Goal: Task Accomplishment & Management: Use online tool/utility

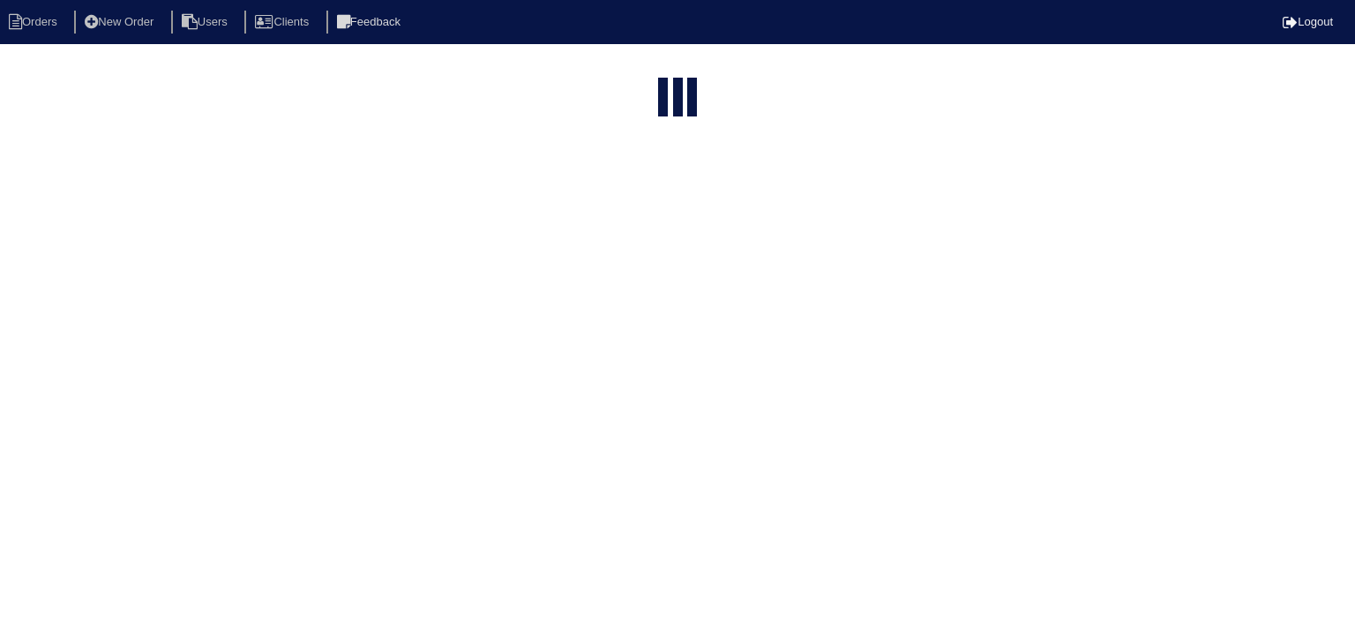
select select "15"
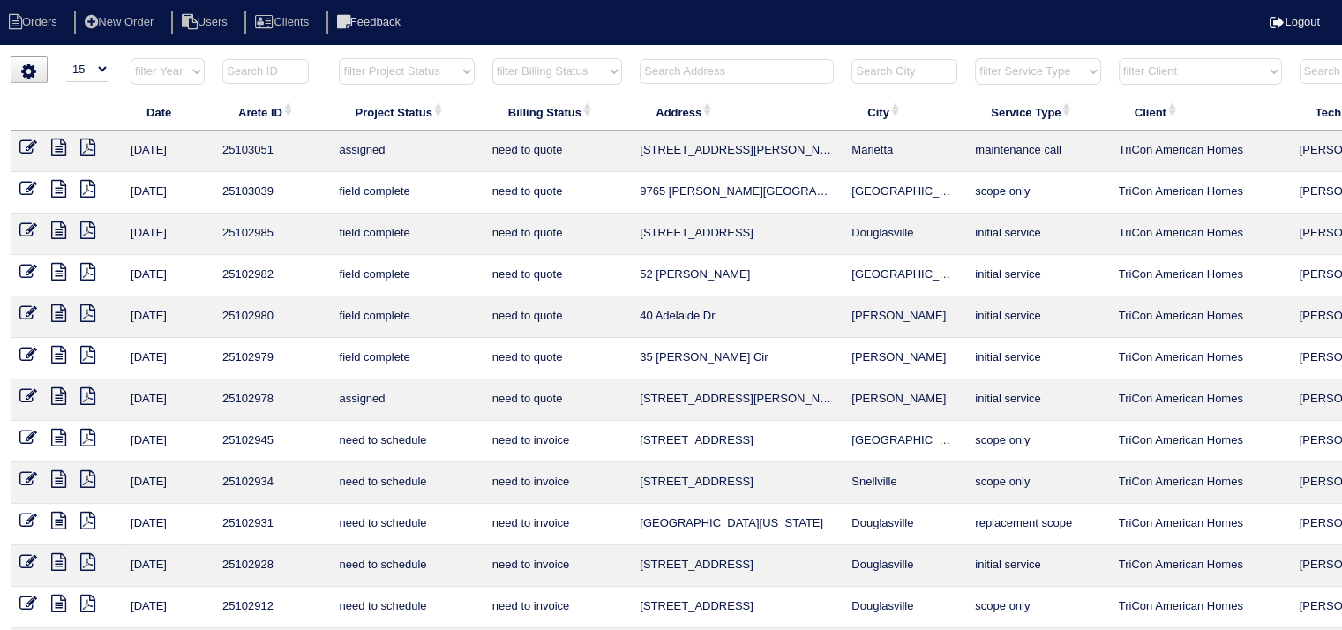
click at [698, 68] on input "text" at bounding box center [737, 71] width 194 height 25
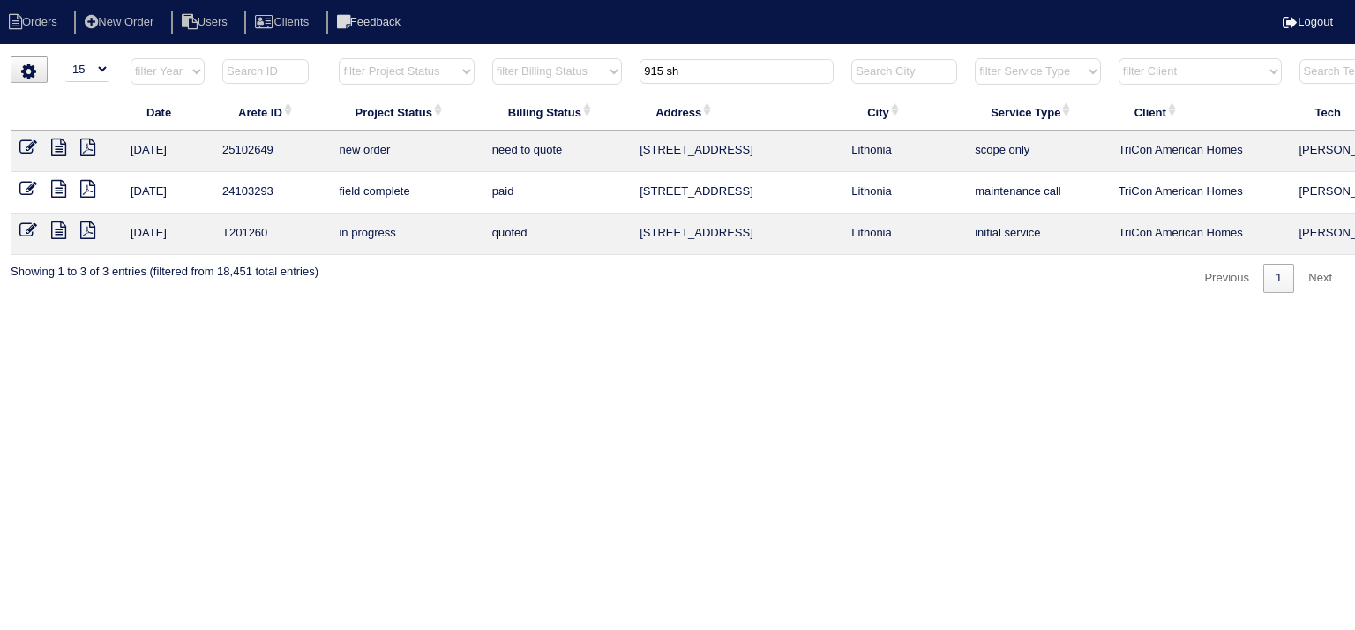
type input "915 sh"
click at [48, 147] on link at bounding box center [35, 149] width 32 height 13
click at [56, 150] on icon at bounding box center [58, 148] width 15 height 18
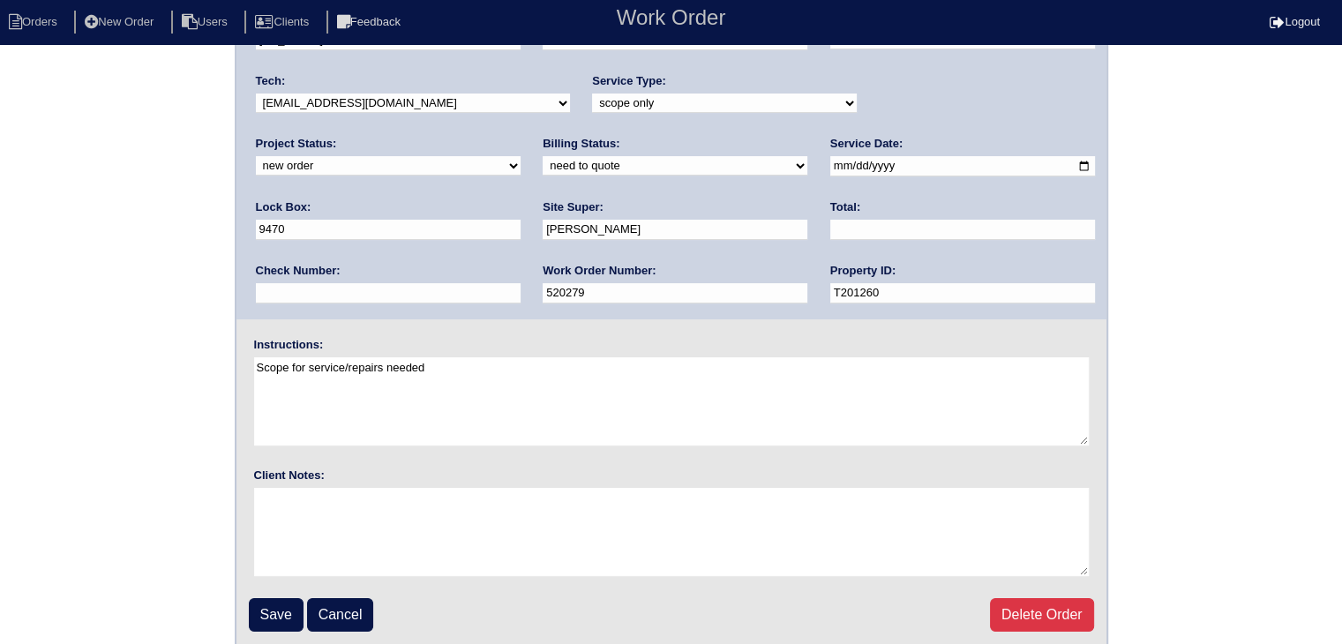
scroll to position [124, 0]
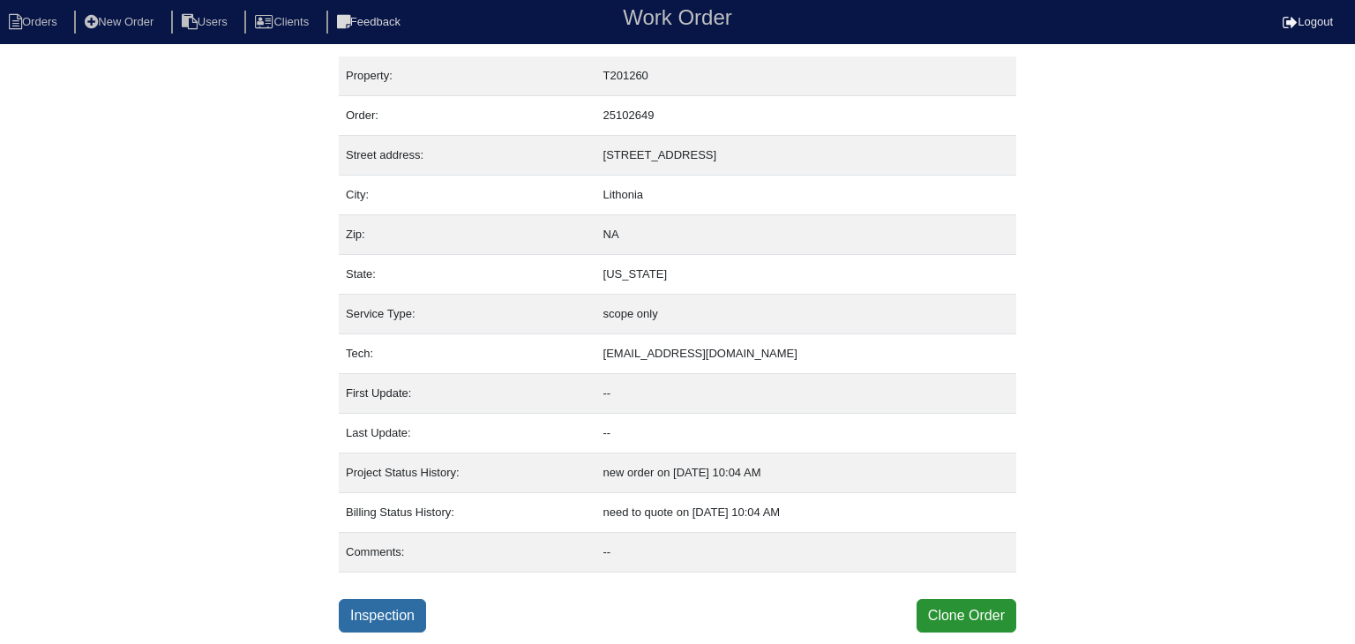
click at [385, 616] on link "Inspection" at bounding box center [382, 616] width 87 height 34
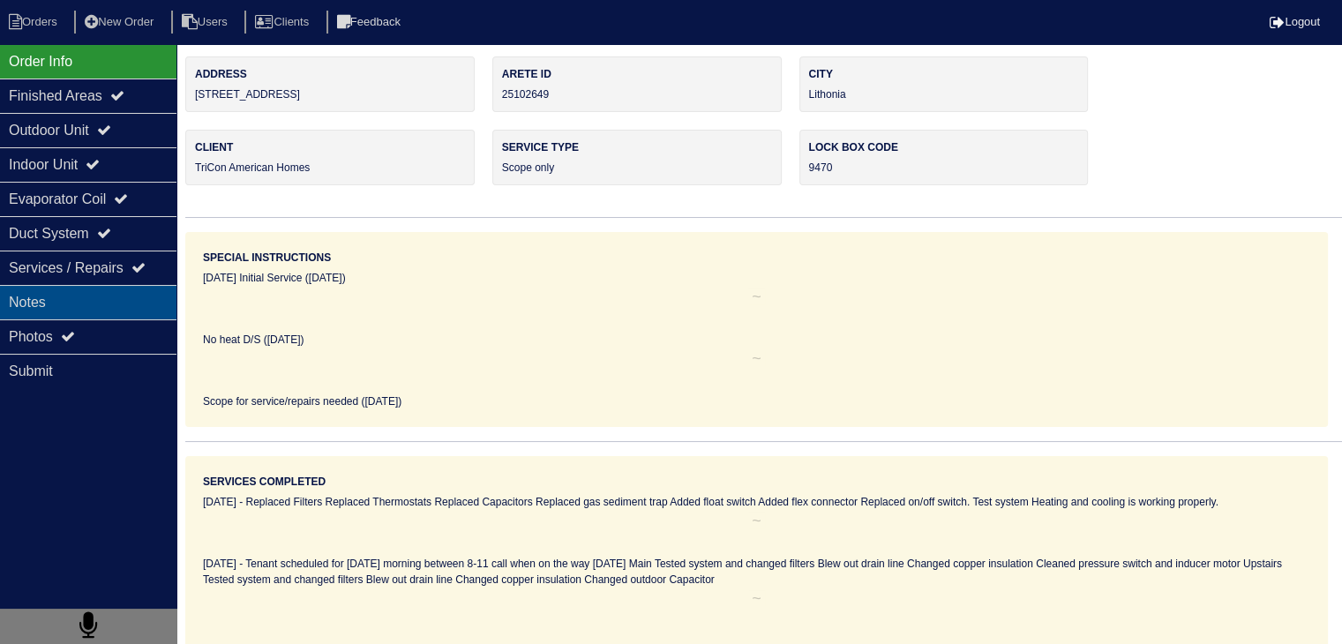
click at [116, 304] on div "Notes" at bounding box center [88, 302] width 176 height 34
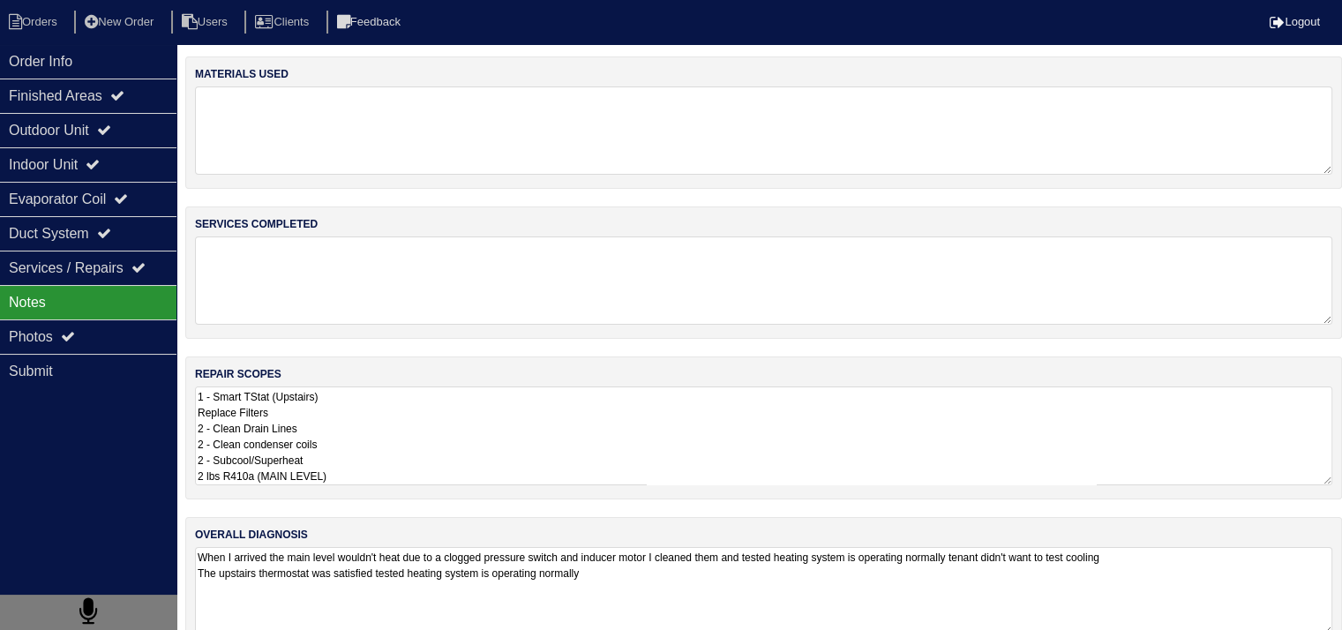
click at [396, 439] on textarea "1 - Smart TStat (Upstairs) Replace Filters 2 - Clean Drain Lines 2 - Clean cond…" at bounding box center [763, 435] width 1137 height 99
click at [335, 271] on textarea at bounding box center [763, 280] width 1137 height 88
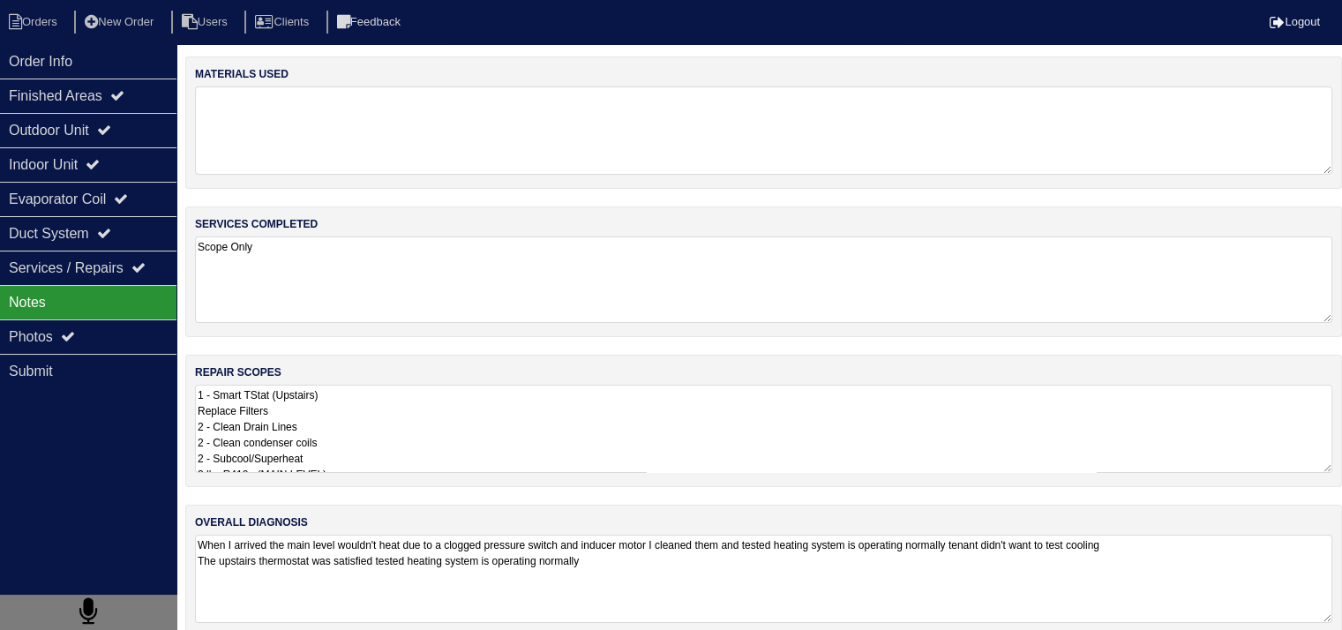
type textarea "Scope Only"
click at [311, 126] on textarea at bounding box center [763, 130] width 1137 height 88
type textarea "Scope Only"
click at [457, 432] on textarea "1 - Smart TStat (Upstairs) Replace Filters 2 - Clean Drain Lines 2 - Clean cond…" at bounding box center [763, 429] width 1137 height 88
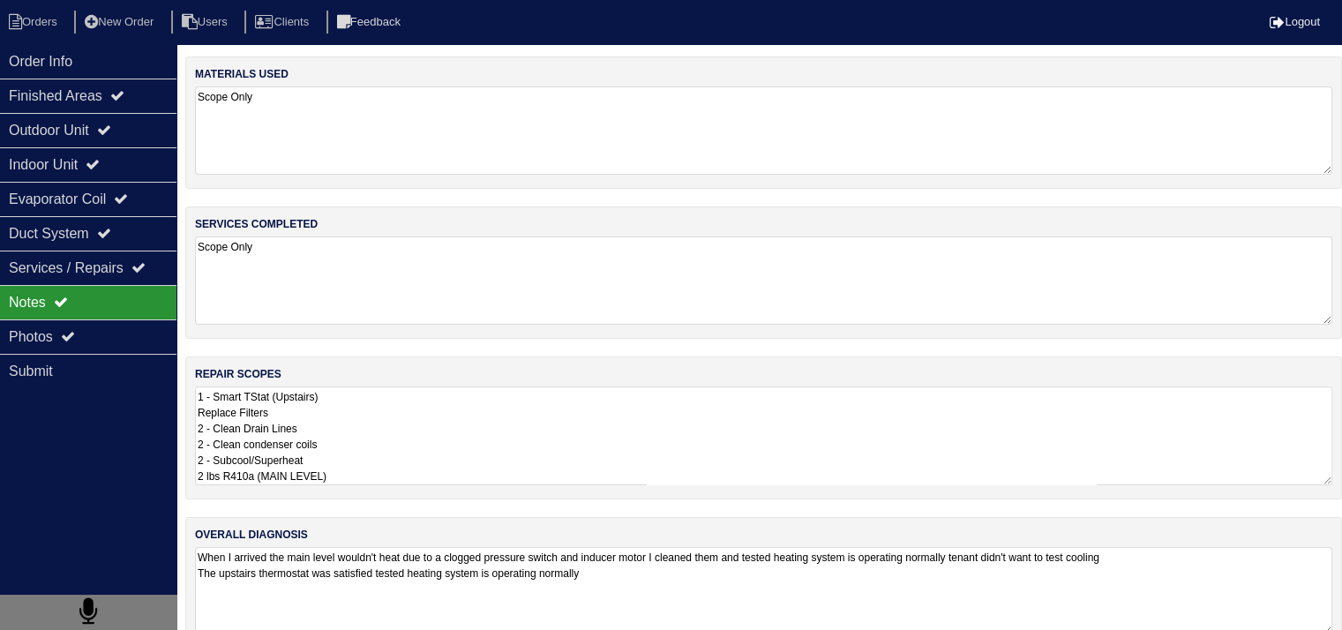
scroll to position [1, 0]
click at [445, 470] on textarea "1 - Smart TStat (Upstairs) Replace Filters 2 - Clean Drain Lines 2 - Clean cond…" at bounding box center [763, 435] width 1137 height 99
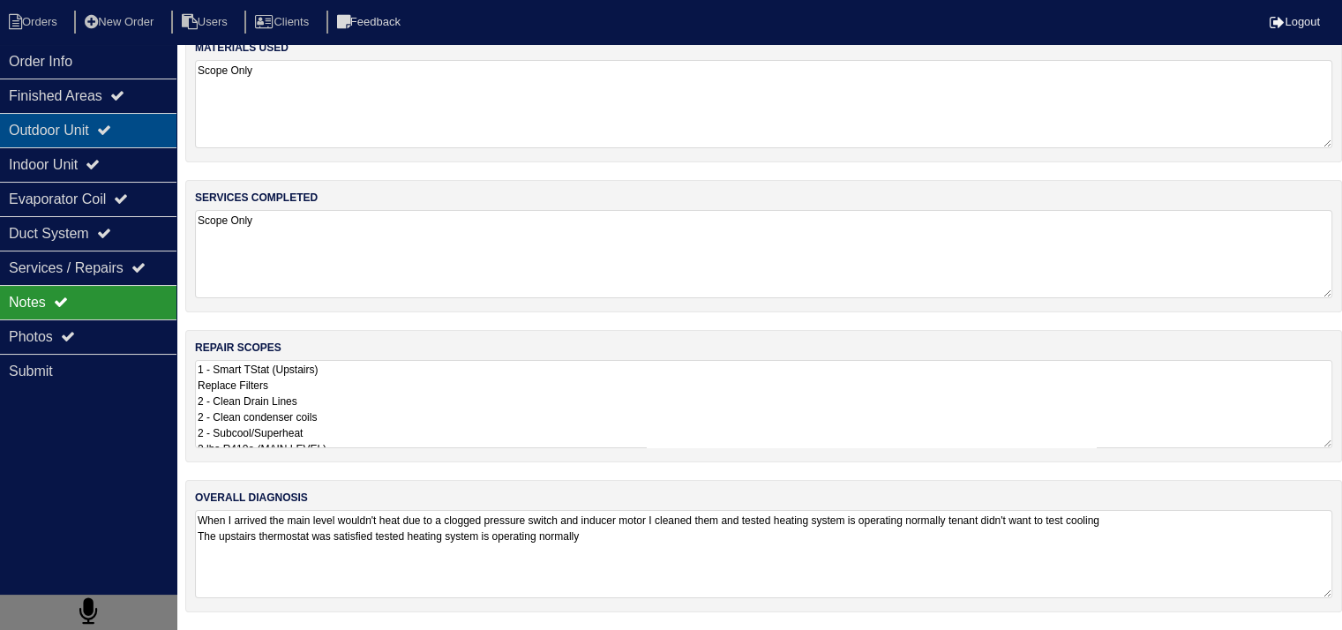
scroll to position [22, 0]
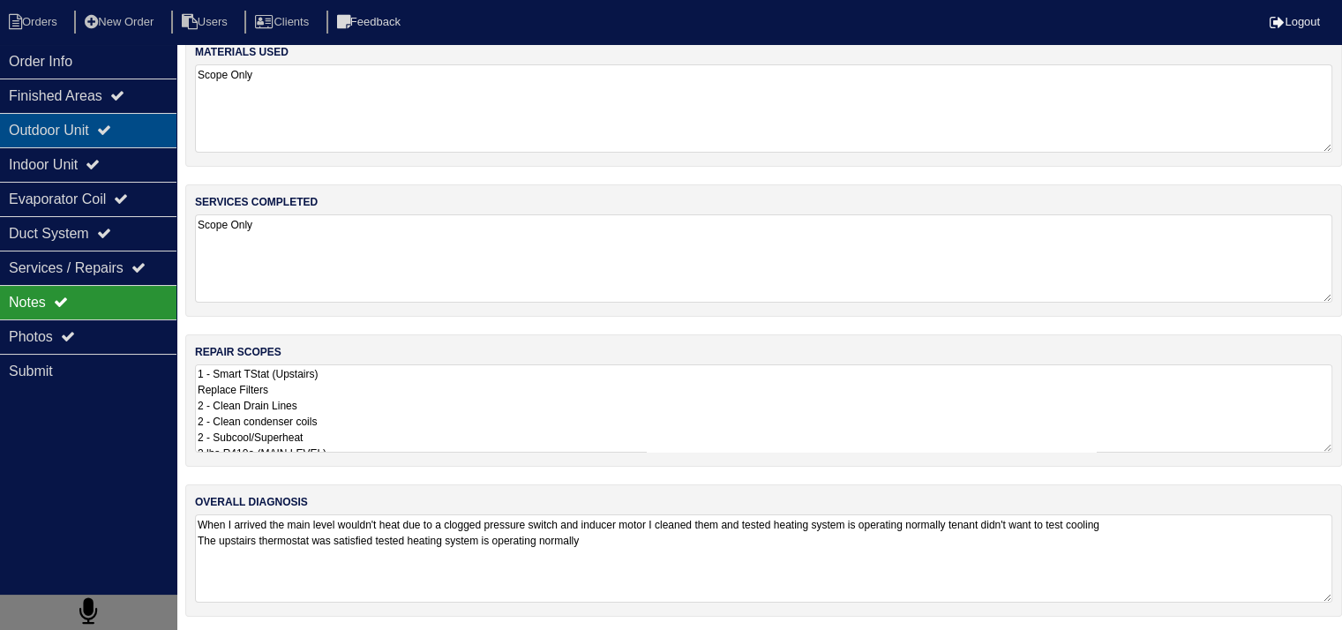
click at [133, 135] on div "Outdoor Unit" at bounding box center [88, 130] width 176 height 34
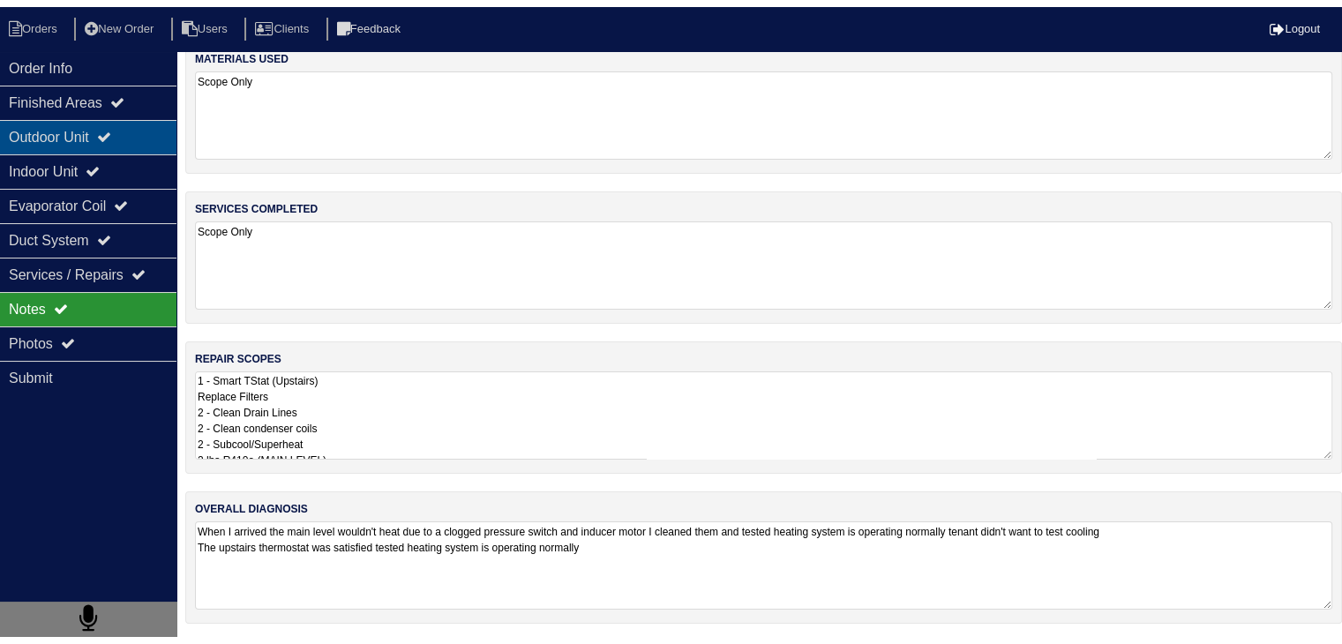
scroll to position [0, 0]
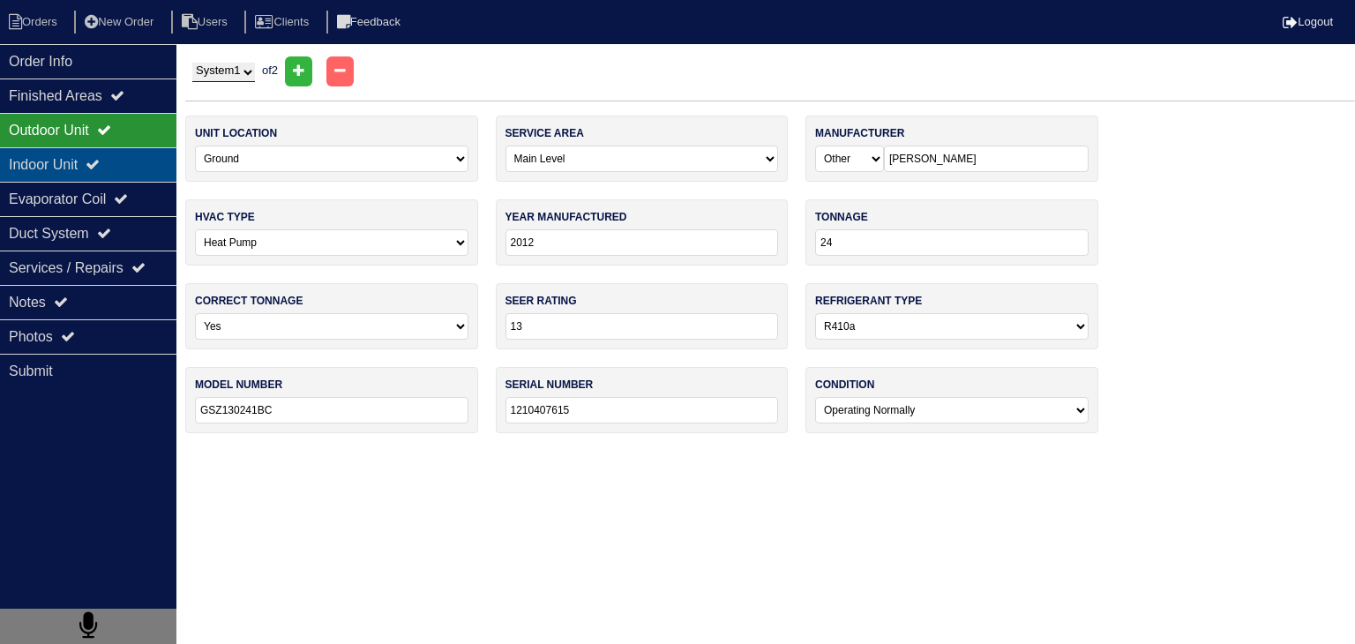
click at [131, 170] on div "Indoor Unit" at bounding box center [88, 164] width 176 height 34
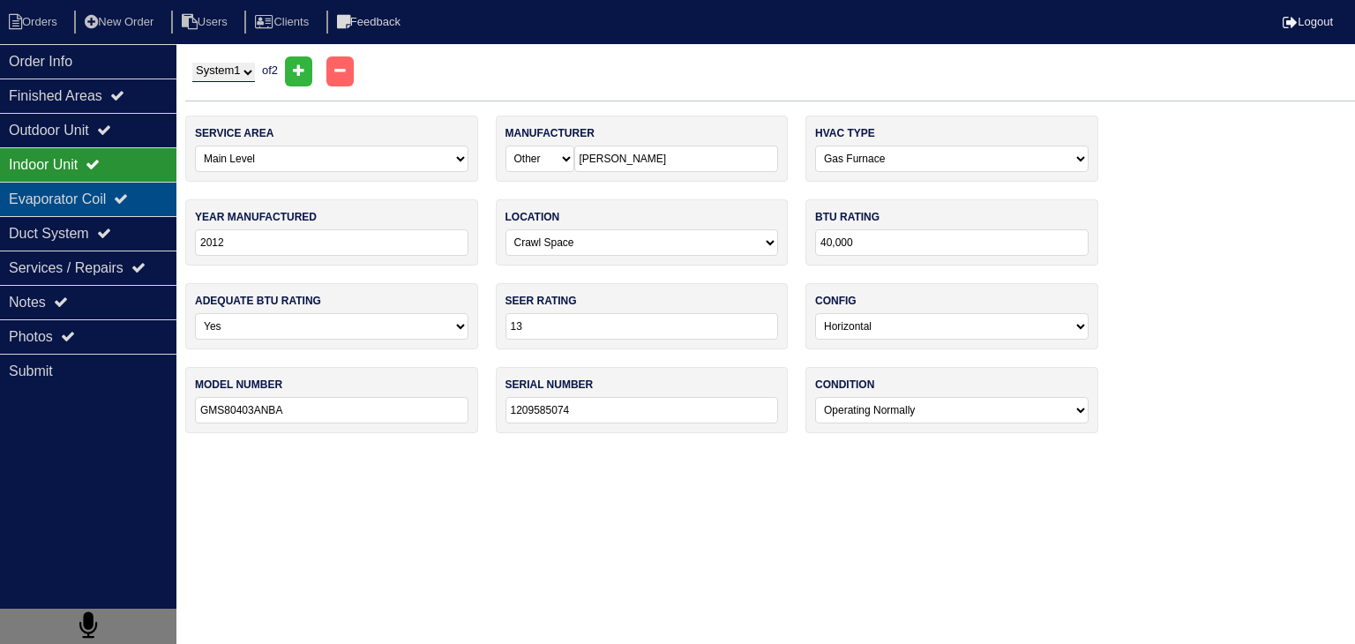
click at [146, 206] on div "Evaporator Coil" at bounding box center [88, 199] width 176 height 34
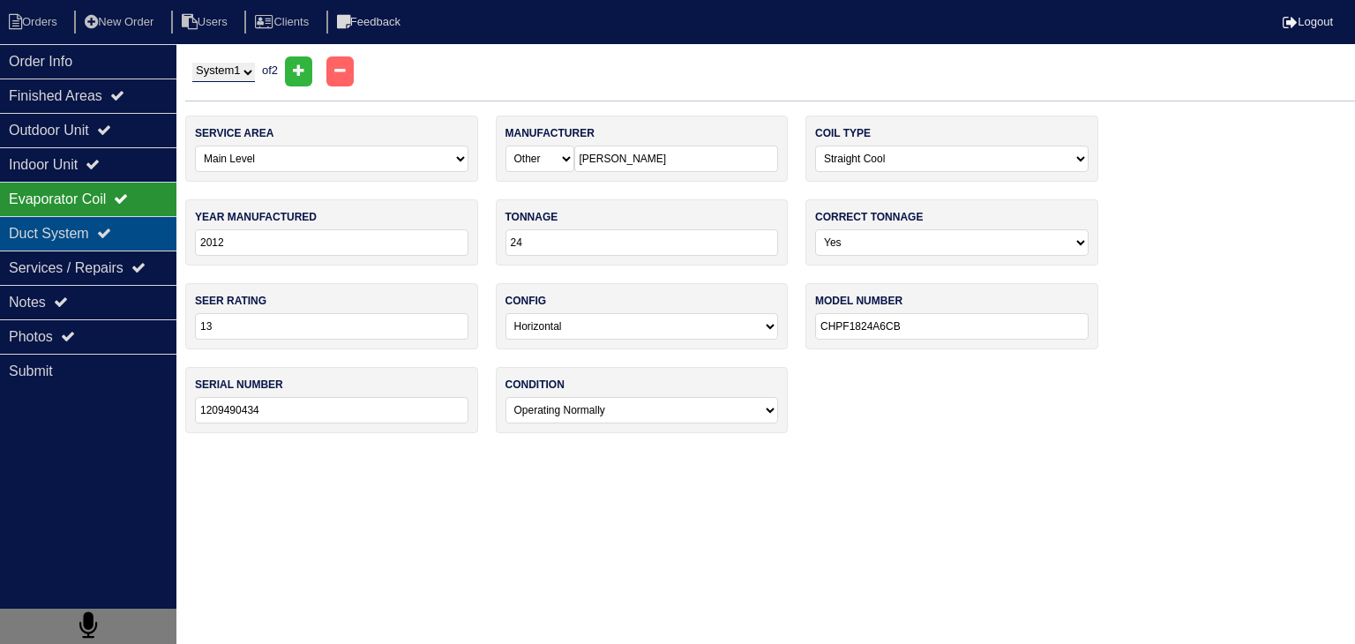
click at [150, 240] on div "Duct System" at bounding box center [88, 233] width 176 height 34
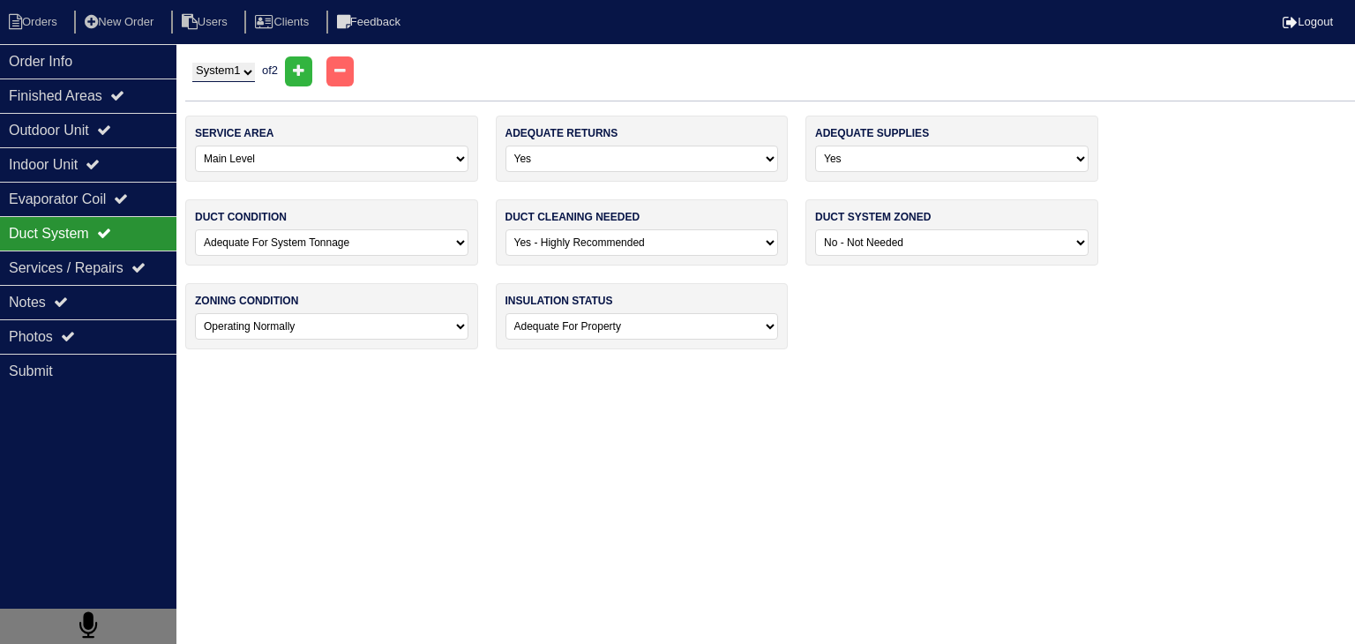
click at [150, 240] on div "Duct System" at bounding box center [88, 233] width 176 height 34
click at [147, 341] on div "Photos" at bounding box center [88, 336] width 176 height 34
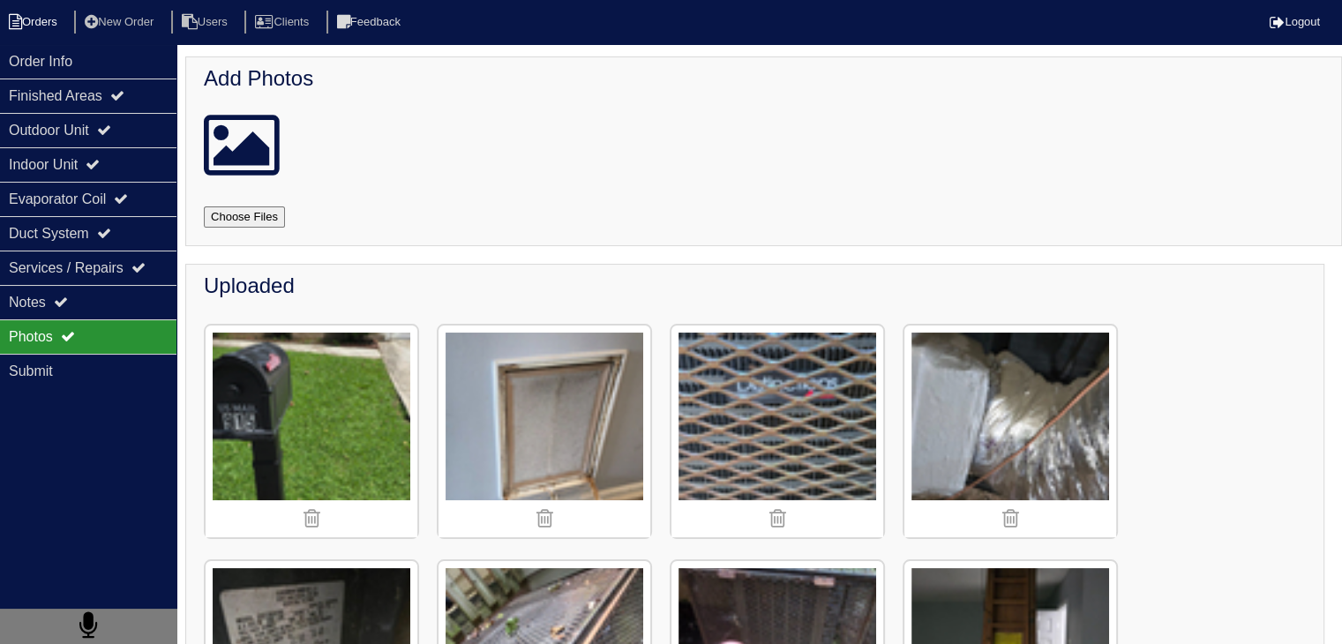
click at [51, 14] on li "Orders" at bounding box center [35, 23] width 71 height 24
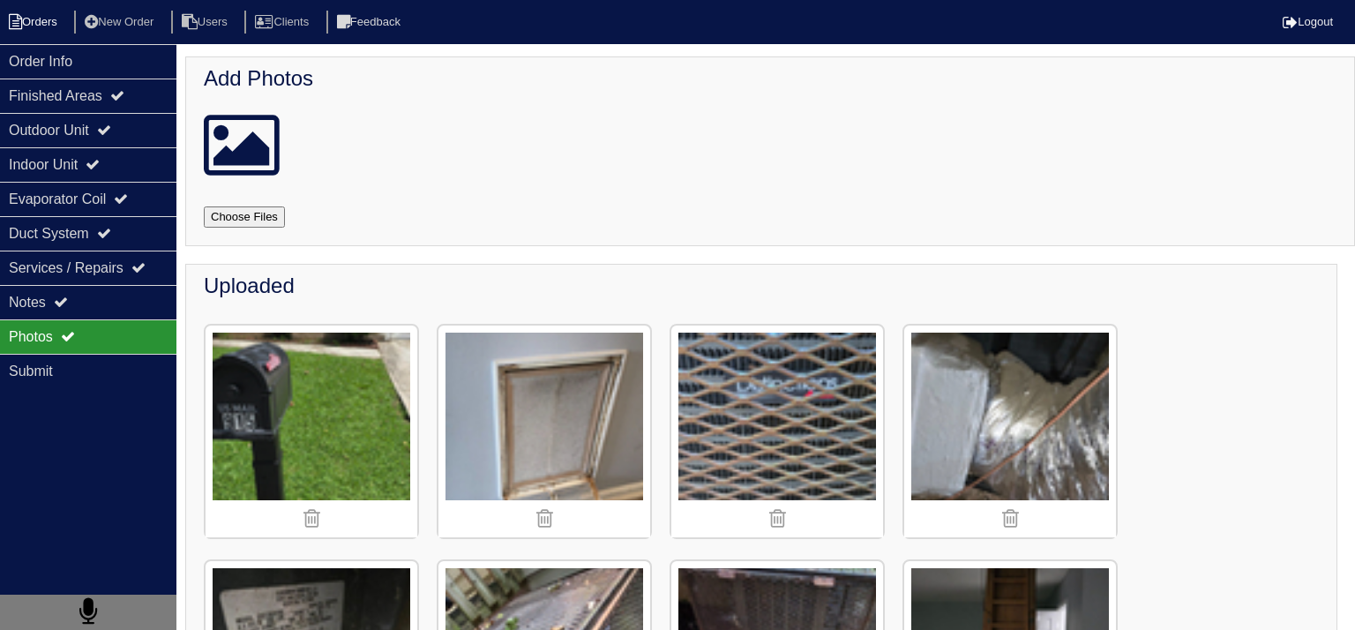
select select "15"
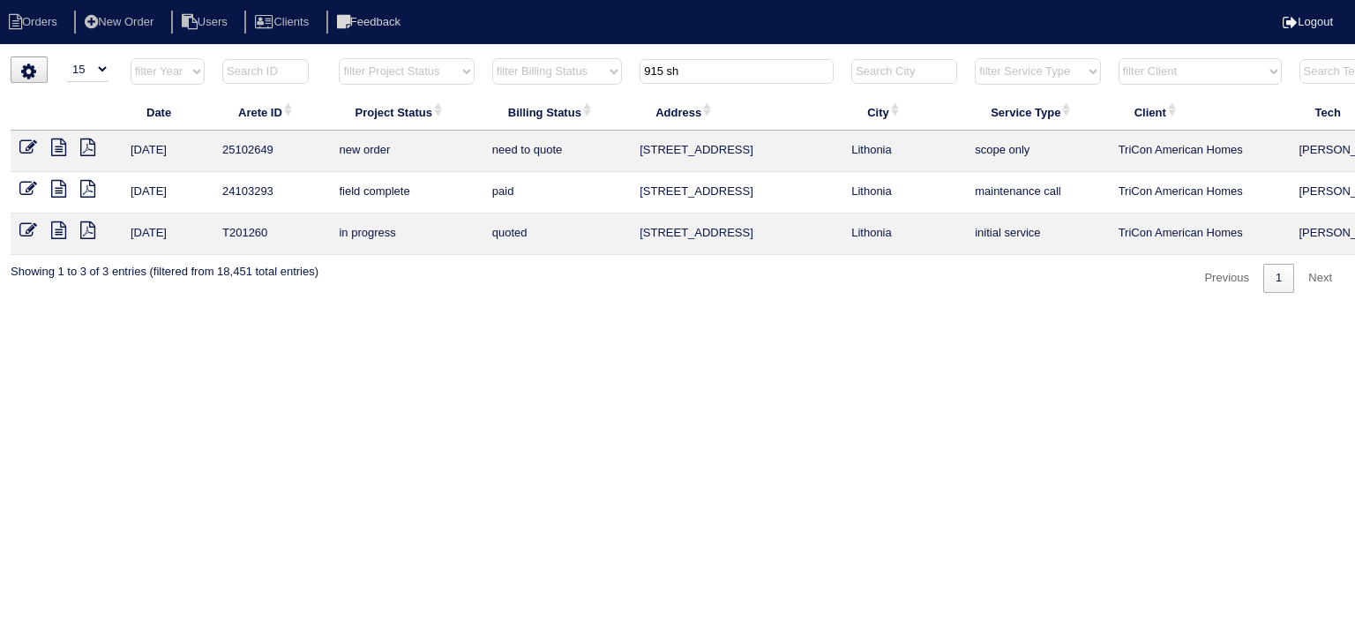
click at [728, 75] on input "915 sh" at bounding box center [737, 71] width 194 height 25
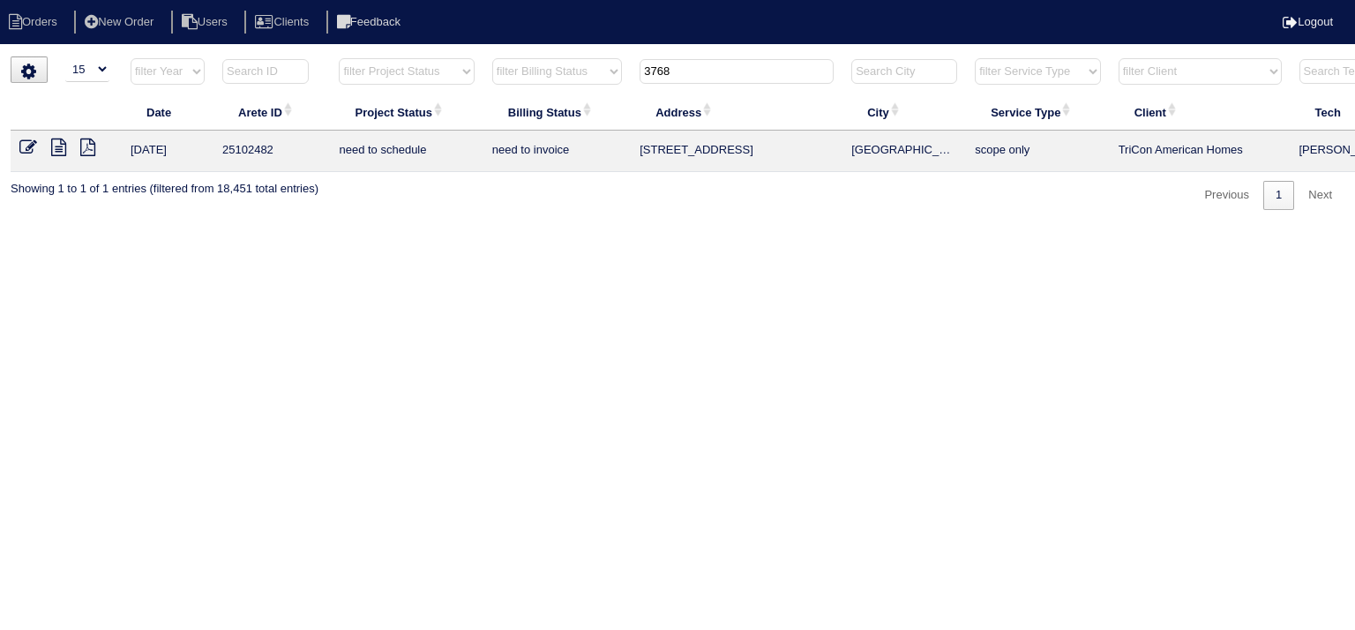
type input "3768"
click at [60, 151] on icon at bounding box center [58, 148] width 15 height 18
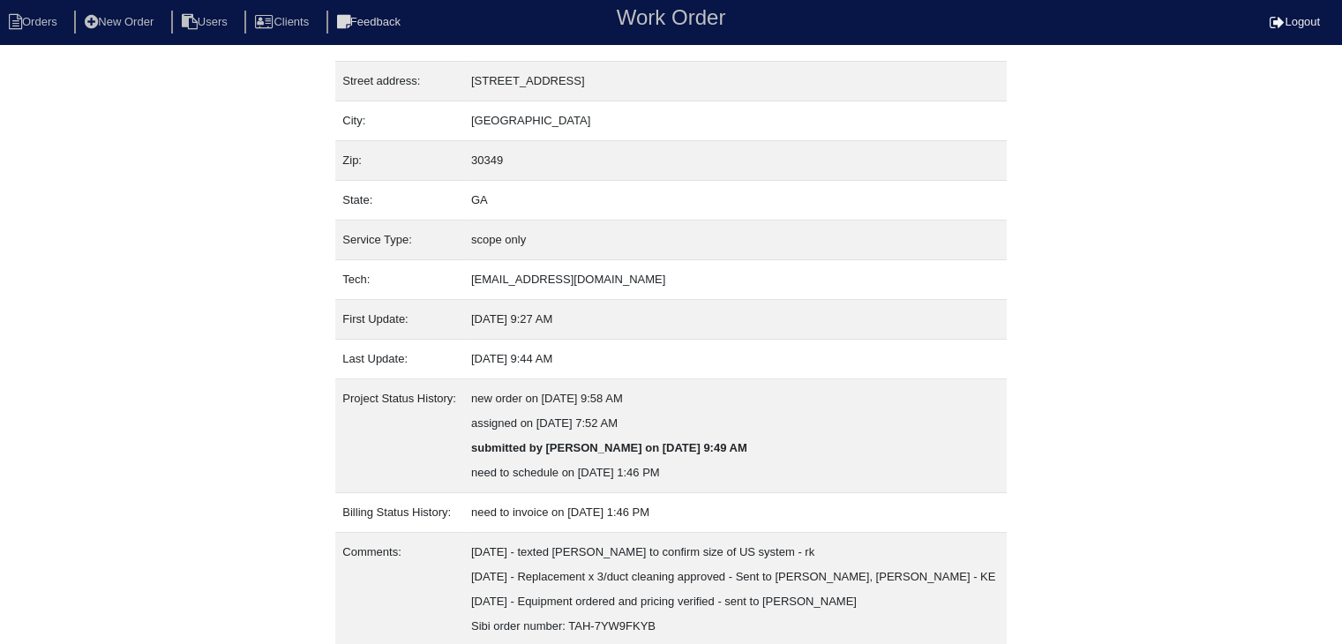
scroll to position [184, 0]
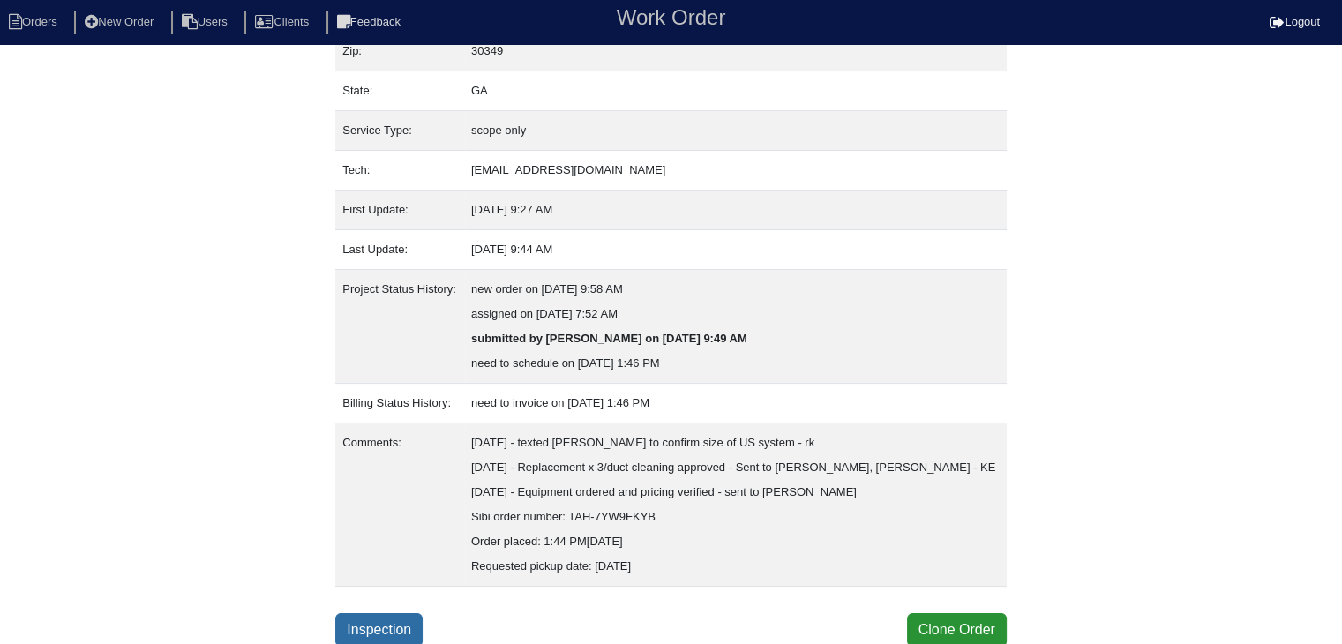
click at [378, 626] on link "Inspection" at bounding box center [378, 630] width 87 height 34
select select "0"
select select "2"
select select "Lennox"
select select "1"
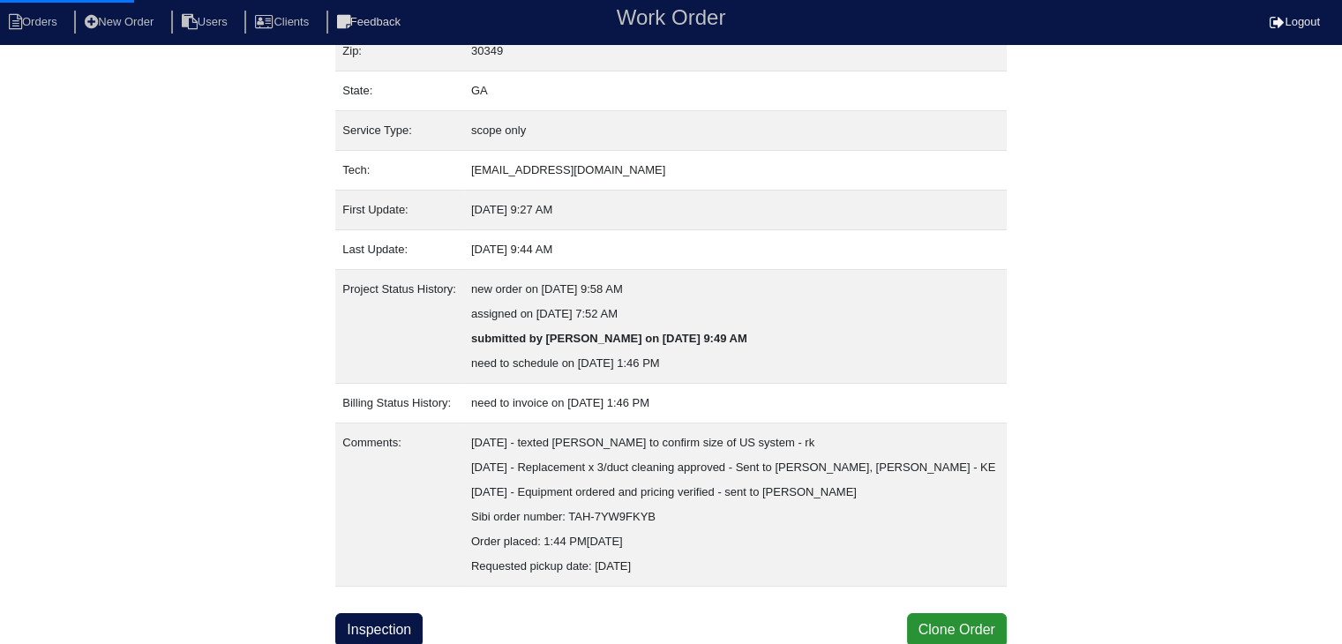
select select "0"
select select "1"
select select "2"
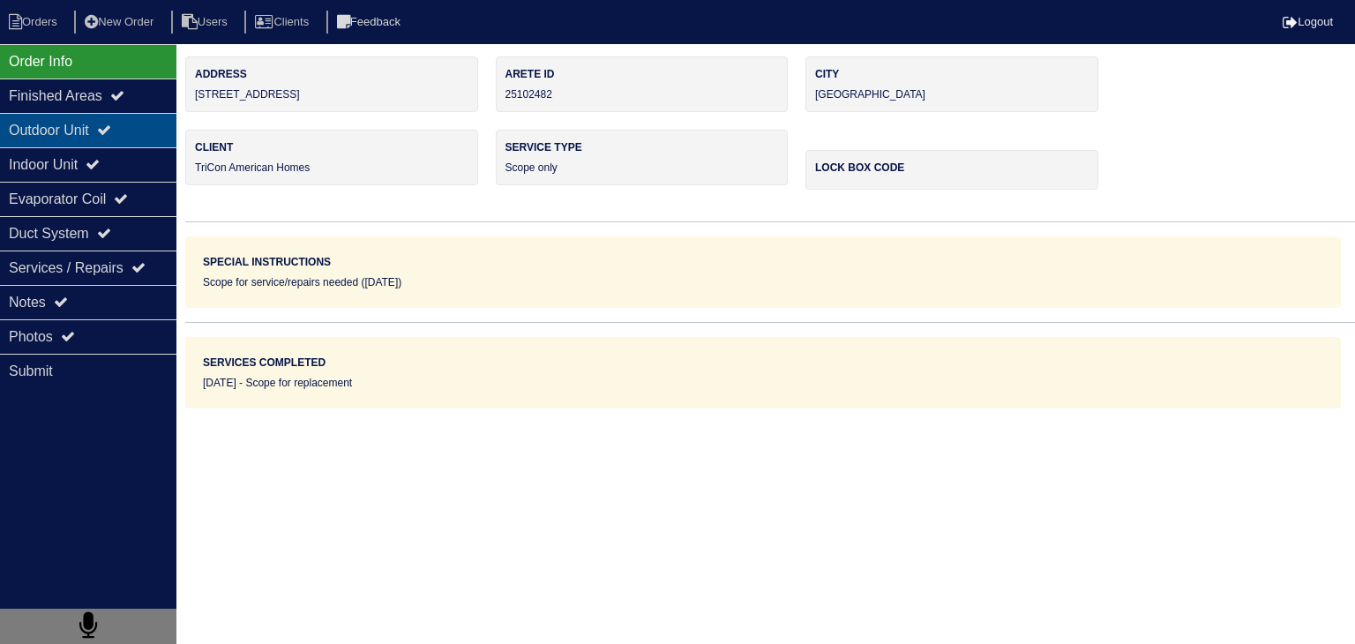
click at [56, 131] on div "Outdoor Unit" at bounding box center [88, 130] width 176 height 34
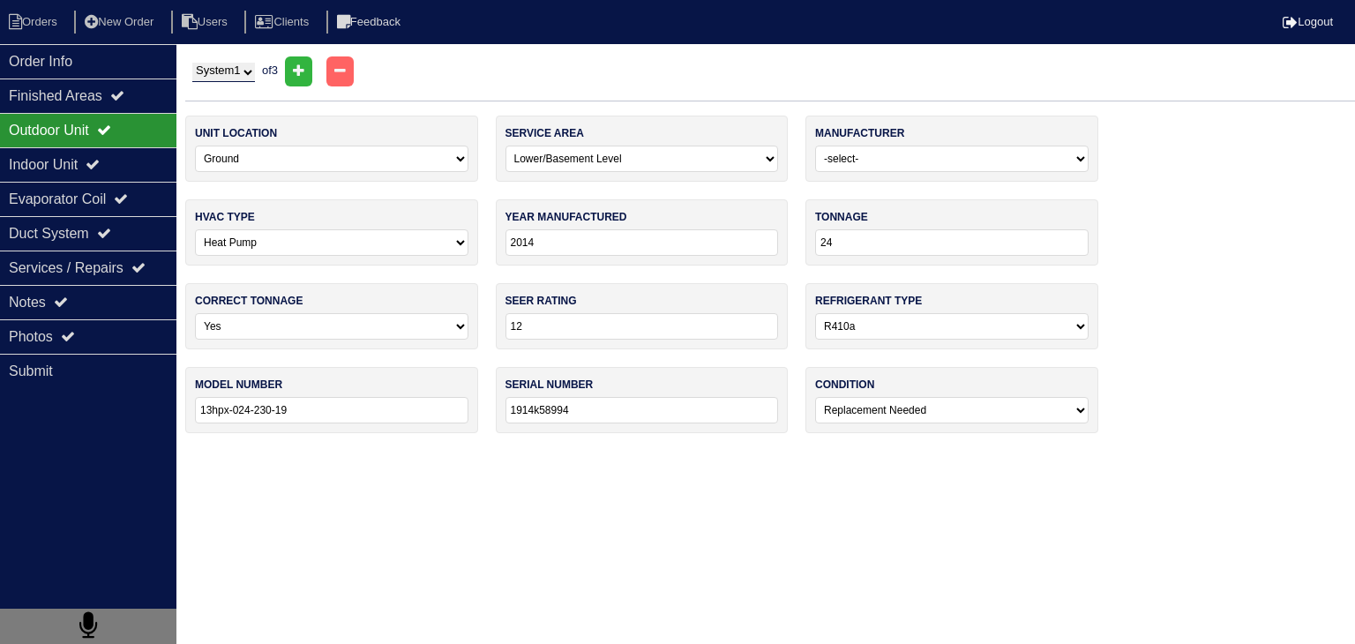
click at [249, 73] on select "System 1 System 2 System 3" at bounding box center [223, 72] width 63 height 19
select select "2"
click at [192, 63] on select "System 1 System 2 System 3" at bounding box center [223, 72] width 63 height 19
select select "0"
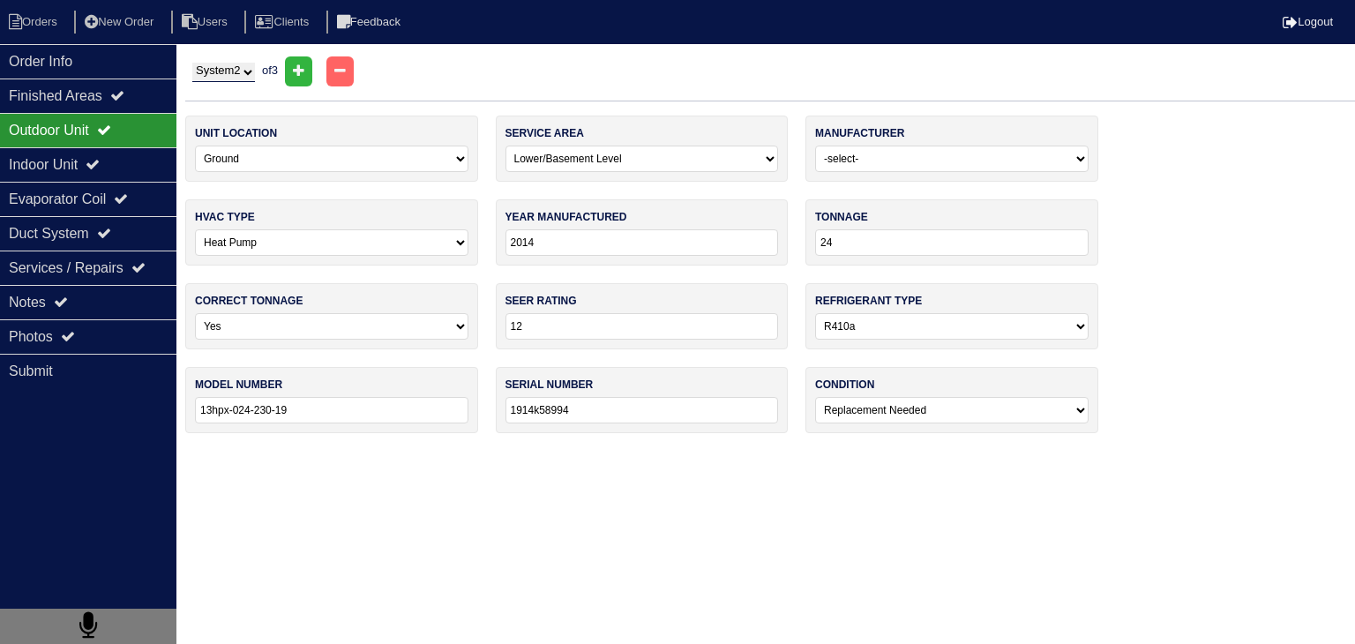
select select "1"
type input "13acx-024-230-20"
type input "1914k44799"
click at [249, 69] on select "System 1 System 2 System 3" at bounding box center [223, 72] width 63 height 19
select select "3"
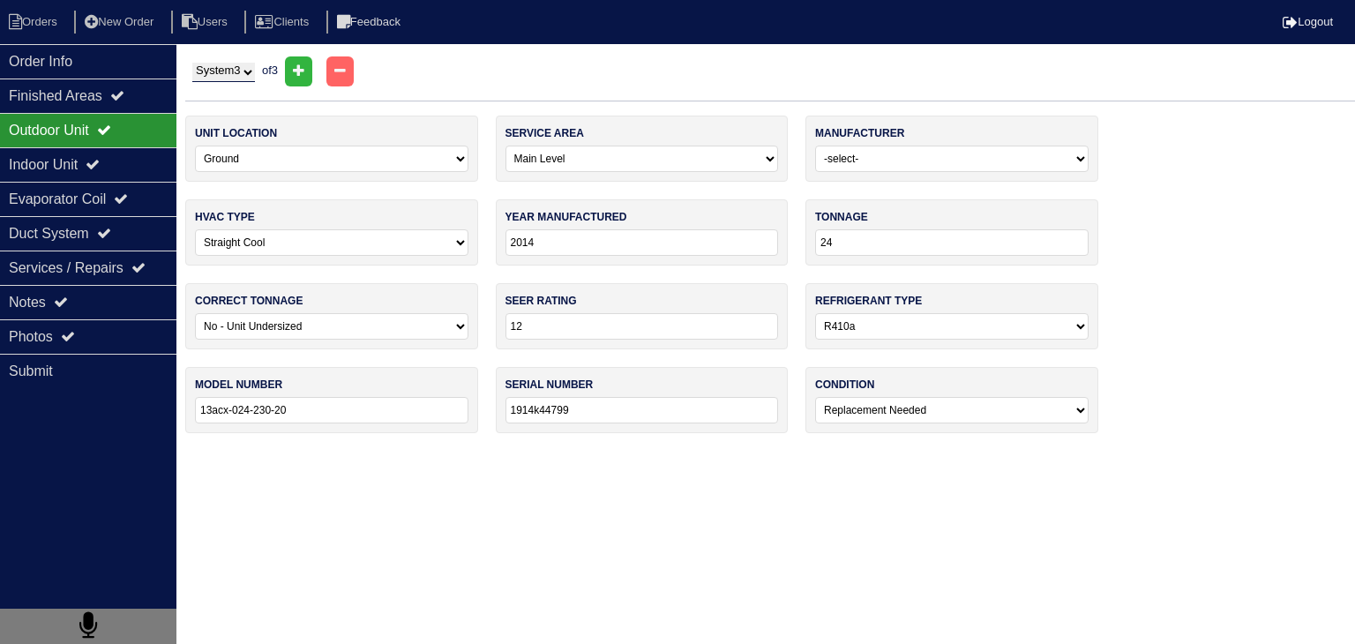
click at [192, 63] on select "System 1 System 2 System 3" at bounding box center [223, 72] width 63 height 19
select select "1"
type input "30"
type input "13acx-030-230-03"
type input "1914k55778"
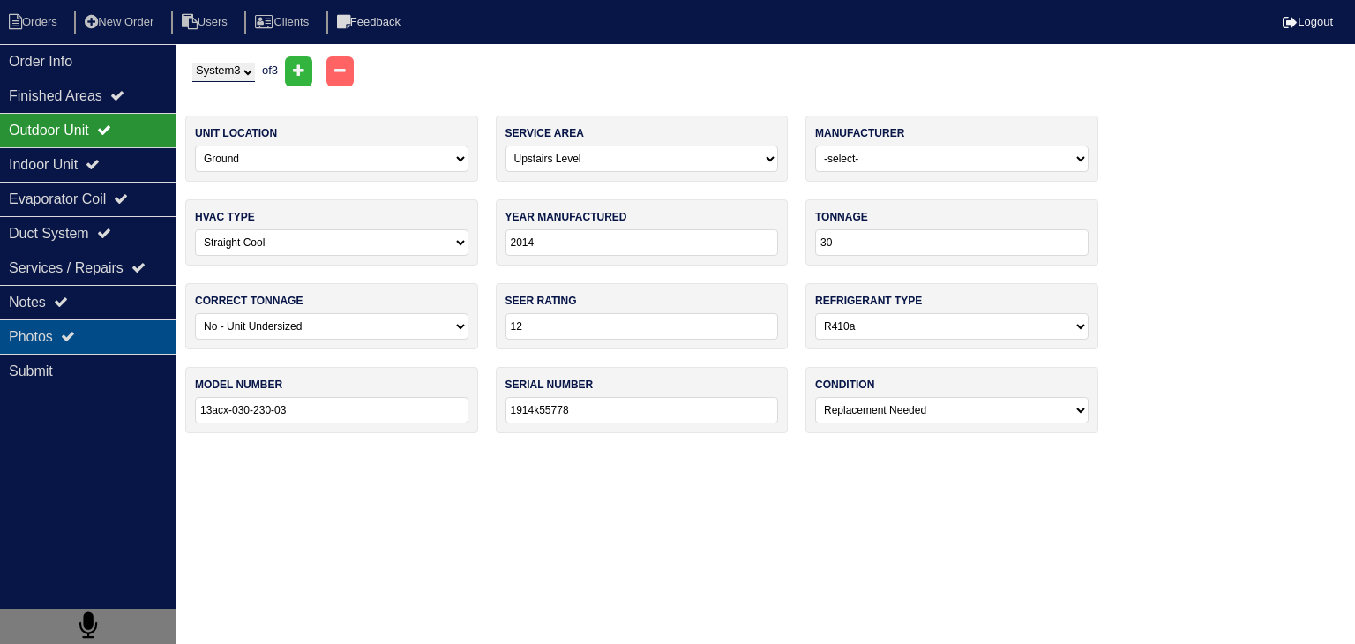
click at [88, 336] on div "Photos" at bounding box center [88, 336] width 176 height 34
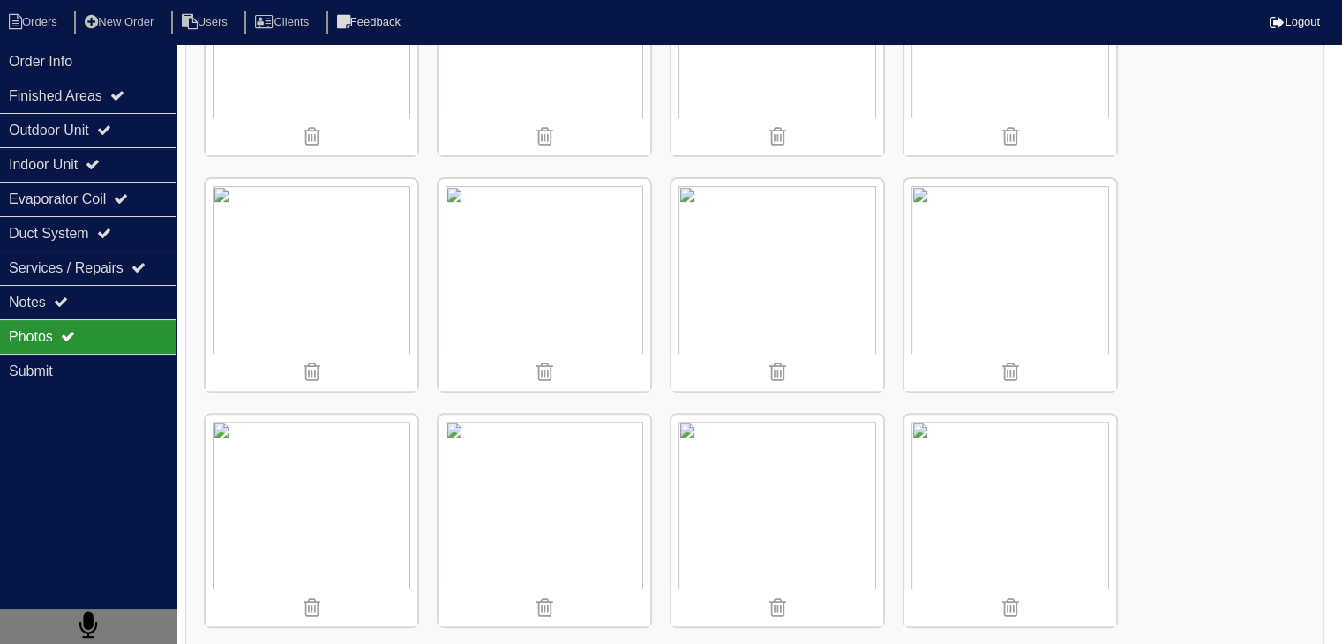
scroll to position [971, 0]
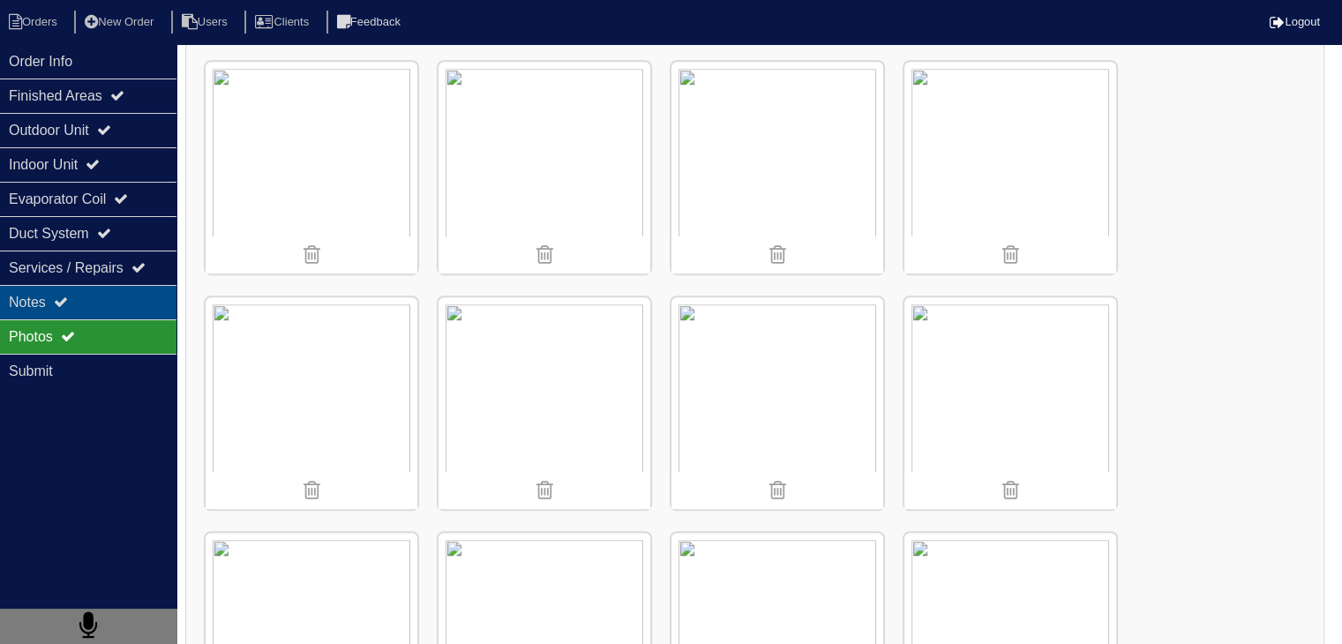
click at [144, 306] on div "Notes" at bounding box center [88, 302] width 176 height 34
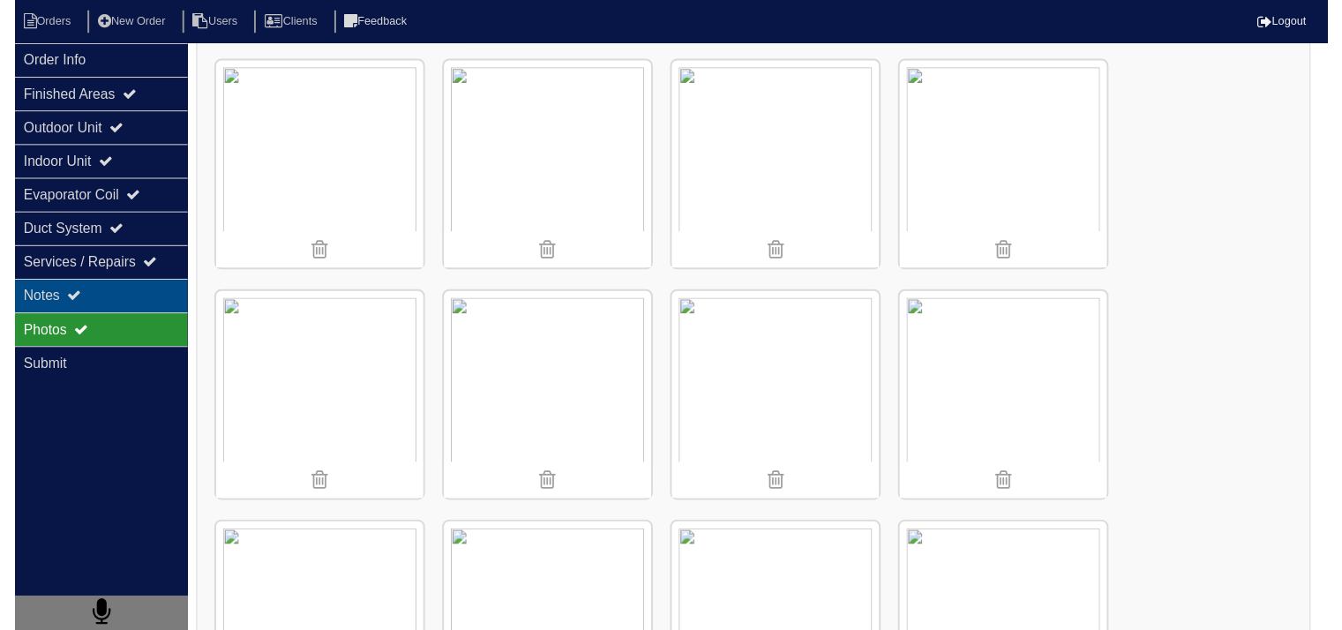
scroll to position [22, 0]
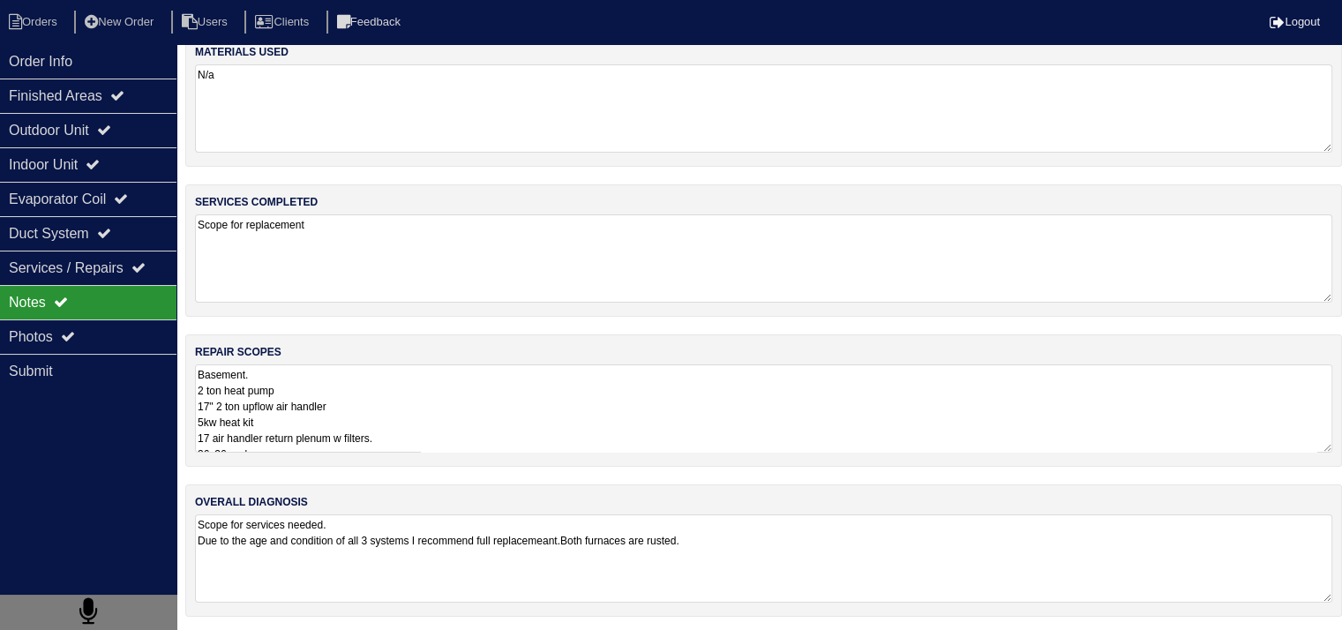
click at [414, 409] on textarea "Basement. 2 ton heat pump 17" 2 ton upflow air handler 5kw heat kit 17 air hand…" at bounding box center [763, 408] width 1137 height 88
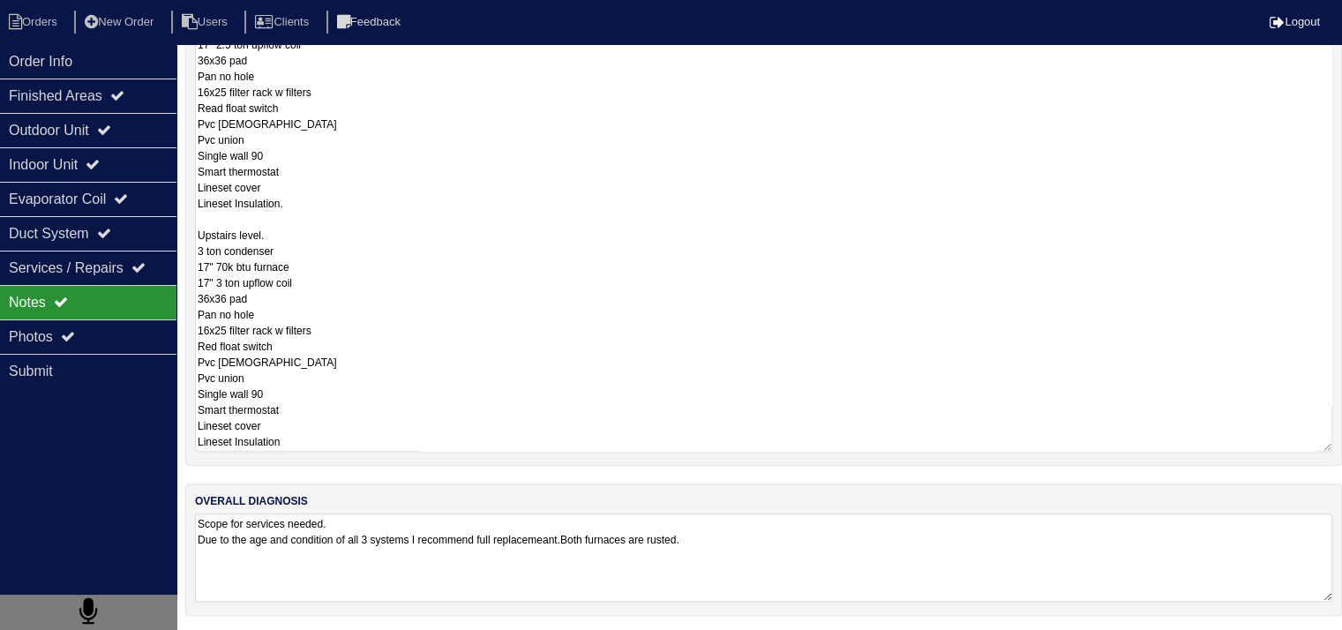
scroll to position [0, 0]
click at [482, 326] on textarea "Basement. 2 ton heat pump 17" 2 ton upflow air handler 5kw heat kit 17 air hand…" at bounding box center [763, 93] width 1137 height 718
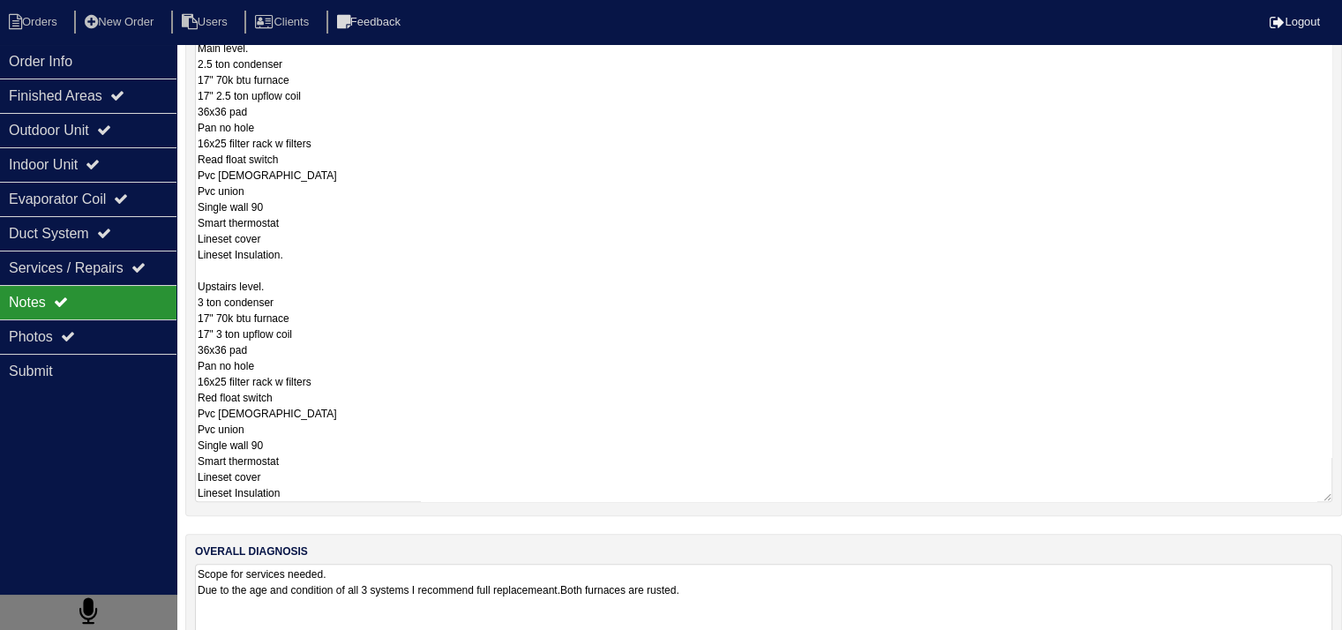
scroll to position [1, 0]
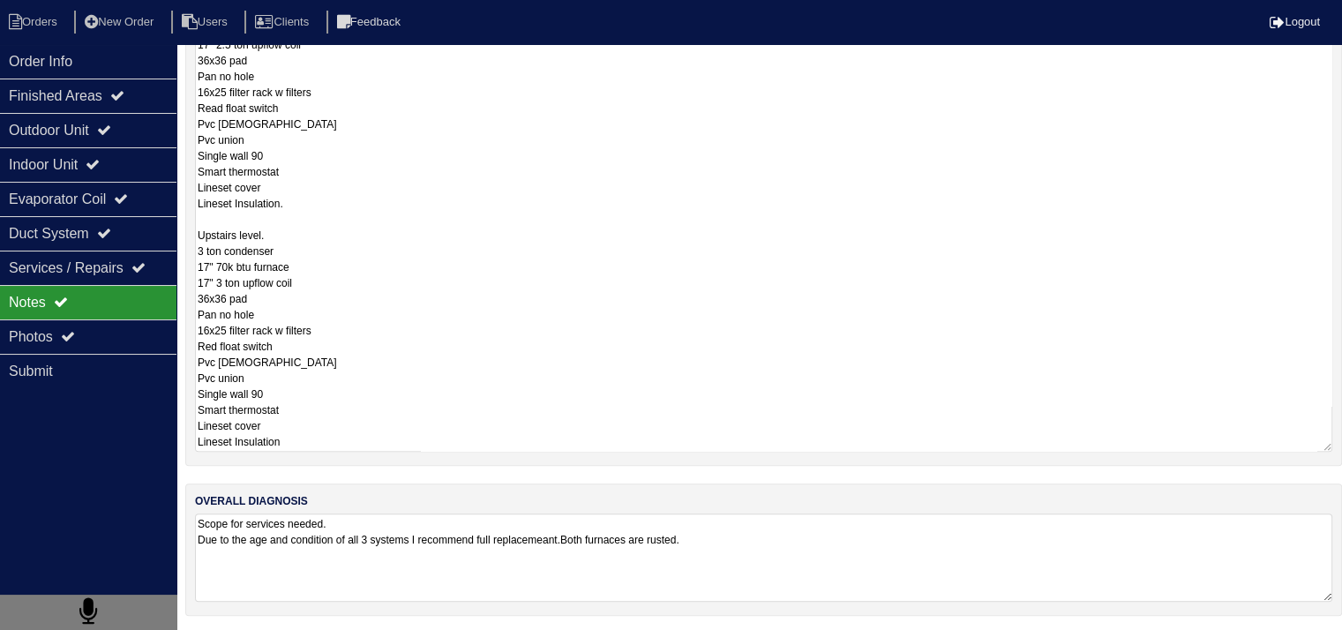
drag, startPoint x: 196, startPoint y: 373, endPoint x: 364, endPoint y: 431, distance: 178.3
click at [364, 431] on textarea "Basement. 2 ton heat pump 17" 2 ton upflow air handler 5kw heat kit 17 air hand…" at bounding box center [763, 93] width 1137 height 718
click at [358, 435] on textarea "Basement. 2 ton heat pump 17" 2 ton upflow air handler 5kw heat kit 17 air hand…" at bounding box center [763, 93] width 1137 height 718
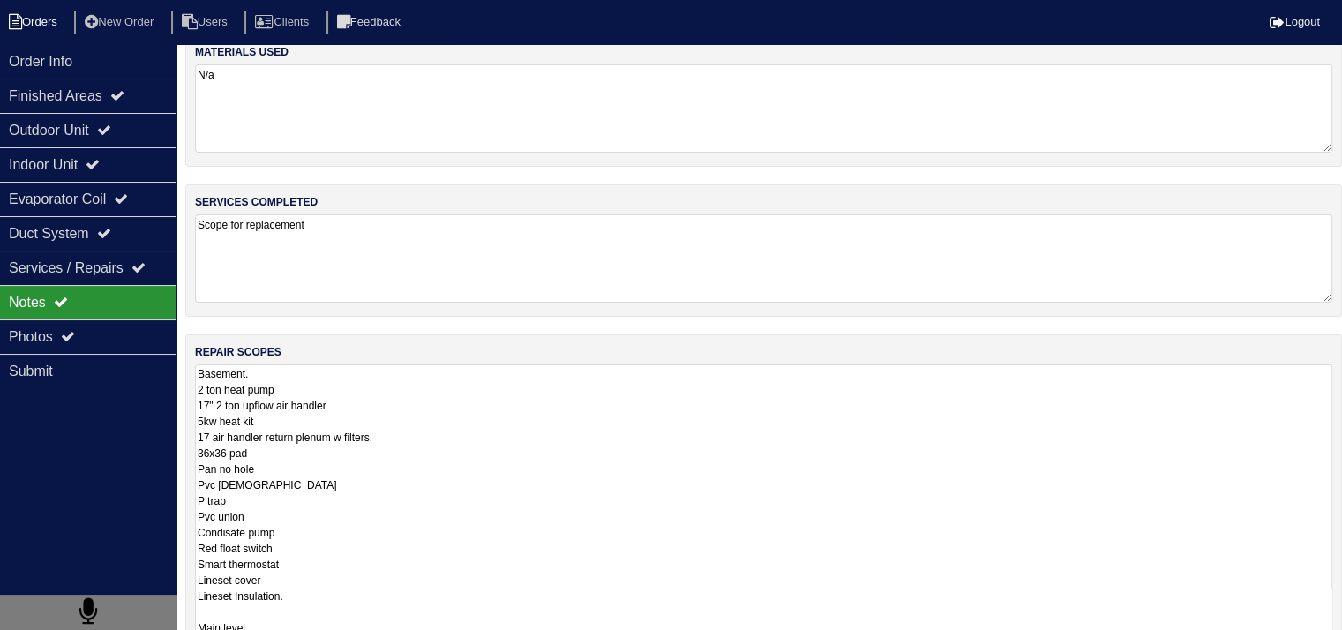
click at [50, 29] on li "Orders" at bounding box center [35, 23] width 71 height 24
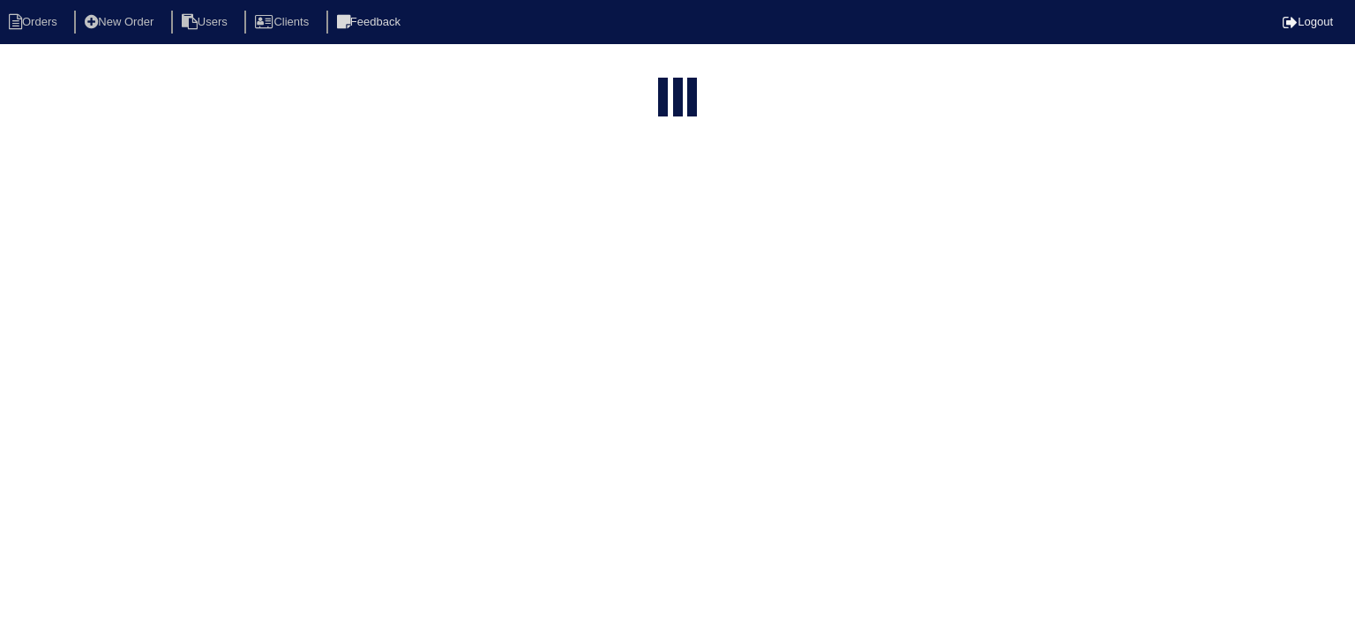
select select "15"
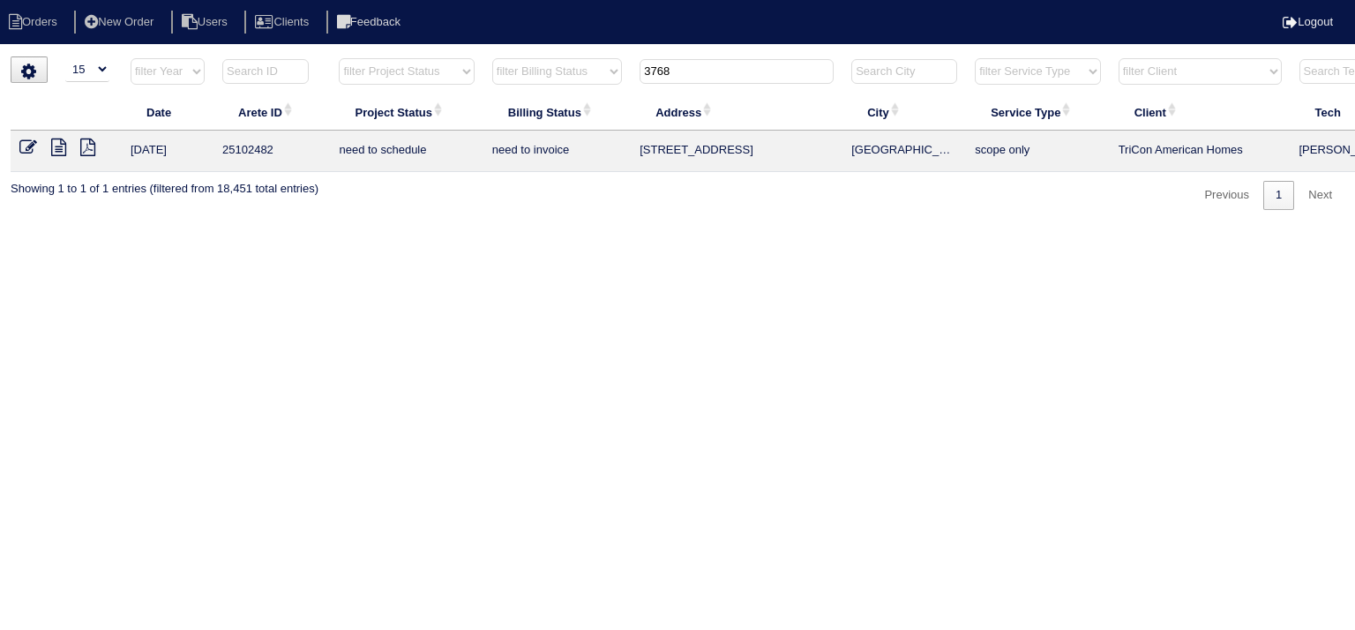
drag, startPoint x: 711, startPoint y: 71, endPoint x: 523, endPoint y: 70, distance: 188.0
click at [523, 70] on tr "filter Year -- Any Year -- 2025 2024 2023 2022 2021 2020 2019 filter Project St…" at bounding box center [775, 75] width 1529 height 36
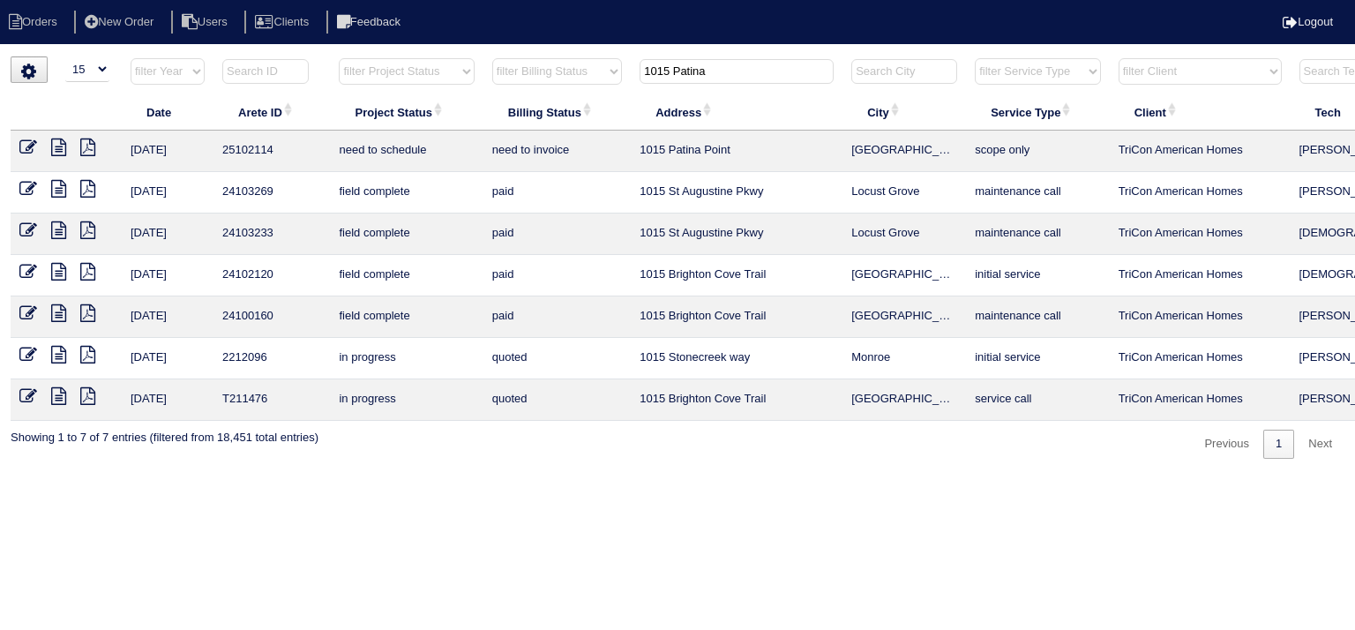
type input "1015 Patina"
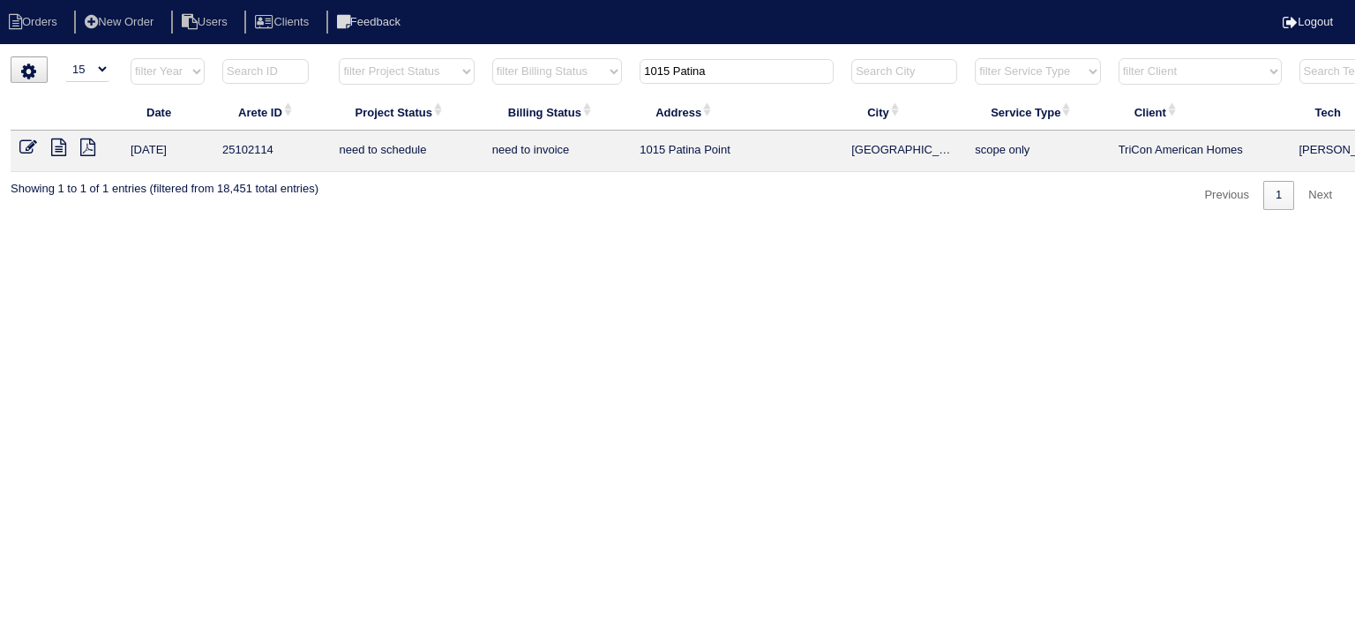
click at [56, 149] on icon at bounding box center [58, 148] width 15 height 18
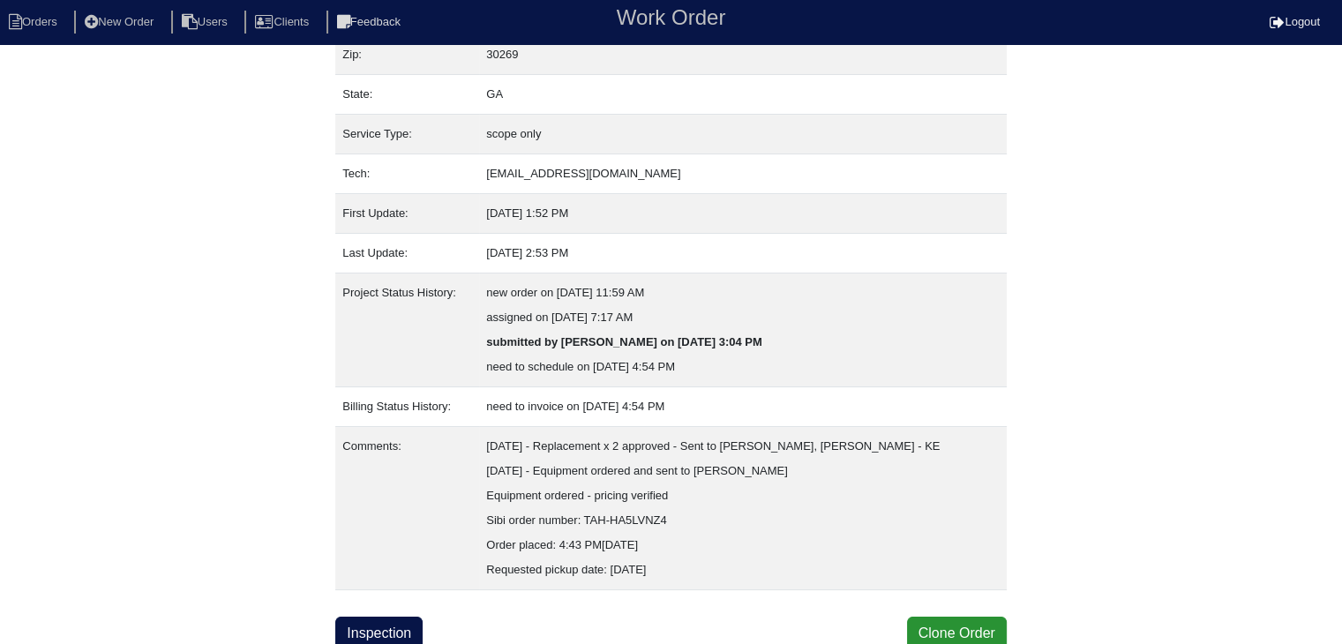
scroll to position [184, 0]
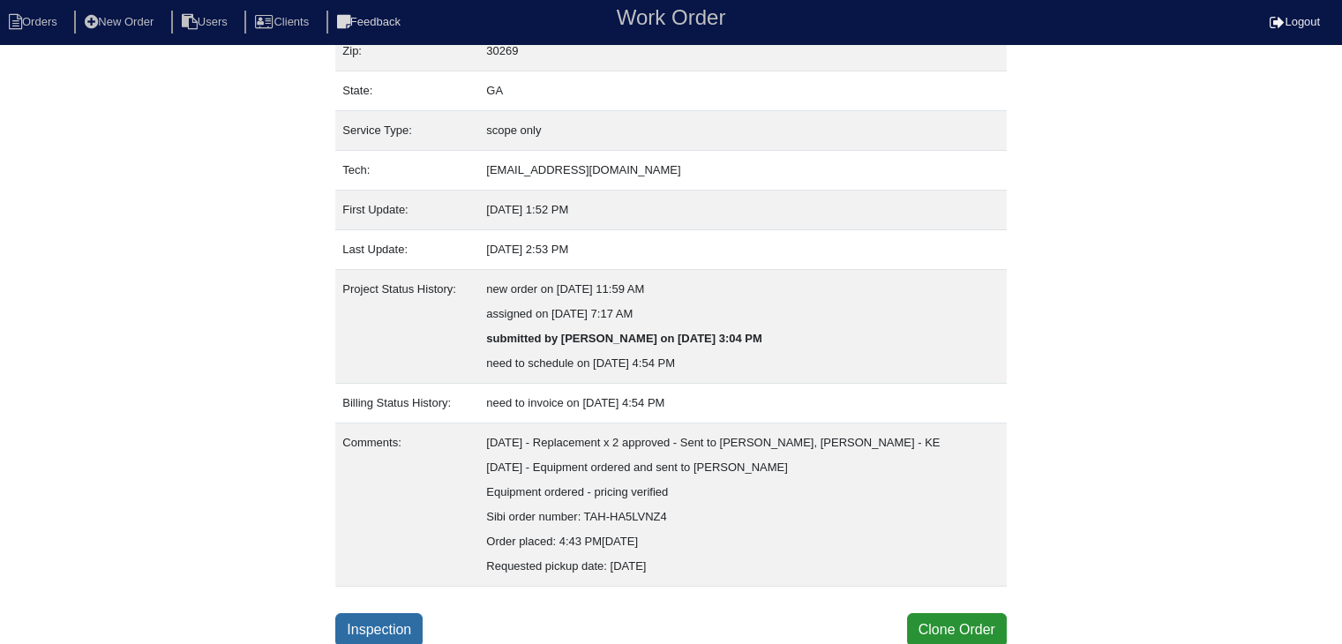
click at [390, 626] on link "Inspection" at bounding box center [378, 630] width 87 height 34
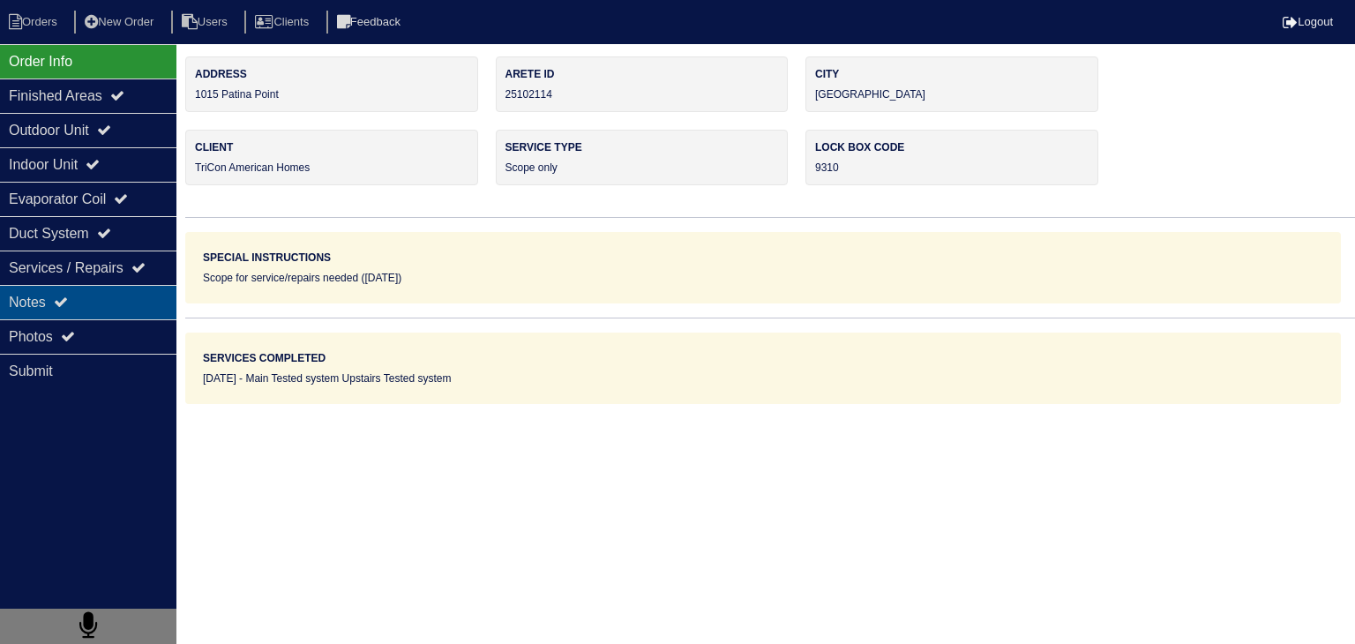
click at [138, 312] on div "Notes" at bounding box center [88, 302] width 176 height 34
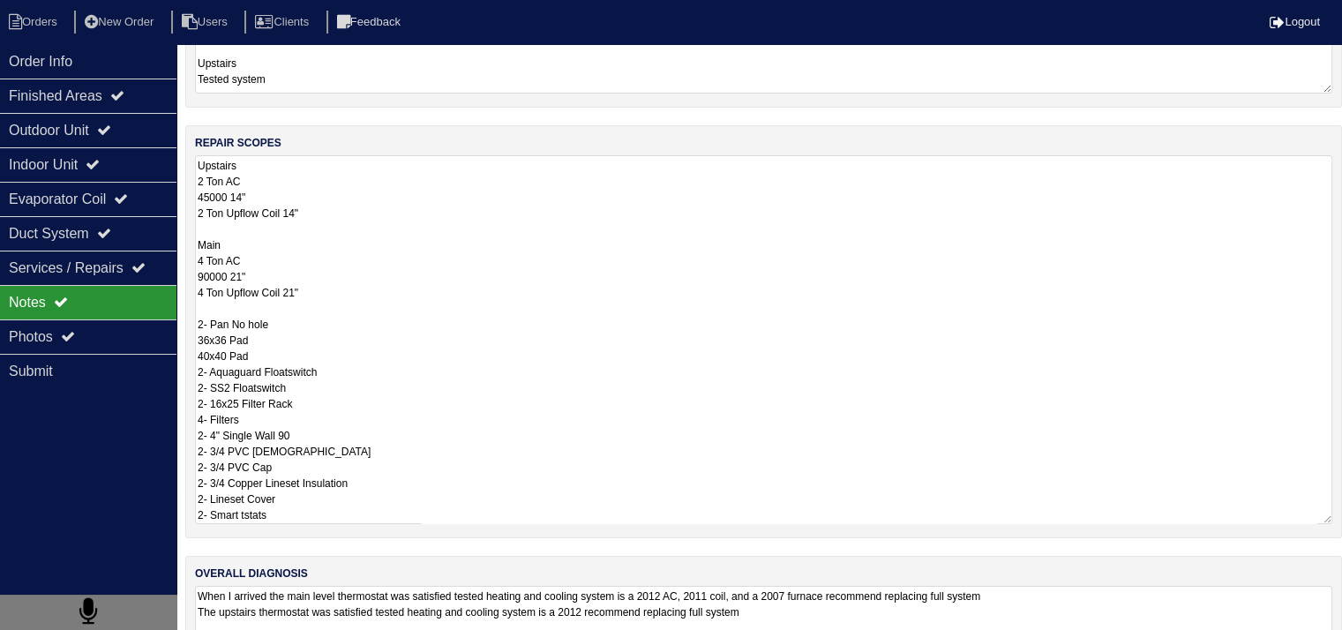
scroll to position [304, 0]
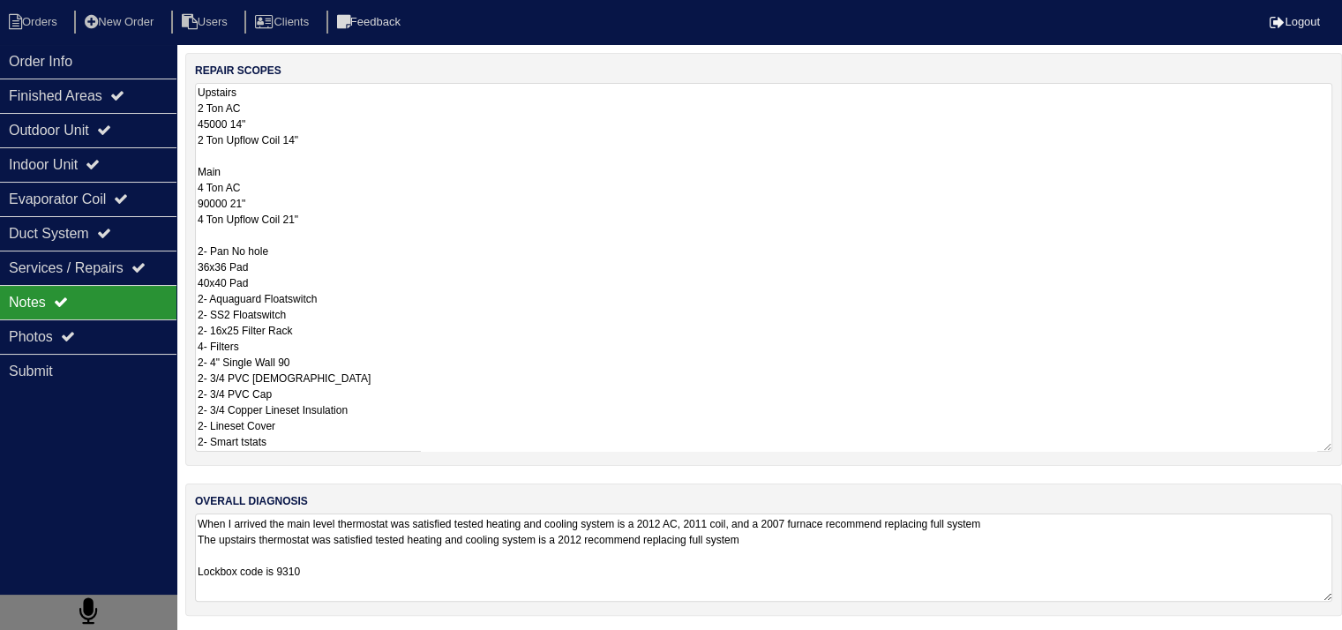
drag, startPoint x: 194, startPoint y: 396, endPoint x: 314, endPoint y: 647, distance: 277.8
click at [314, 634] on html "Orders New Order Users Clients Feedback Logout Orders New Order Users Clients M…" at bounding box center [671, 164] width 1342 height 937
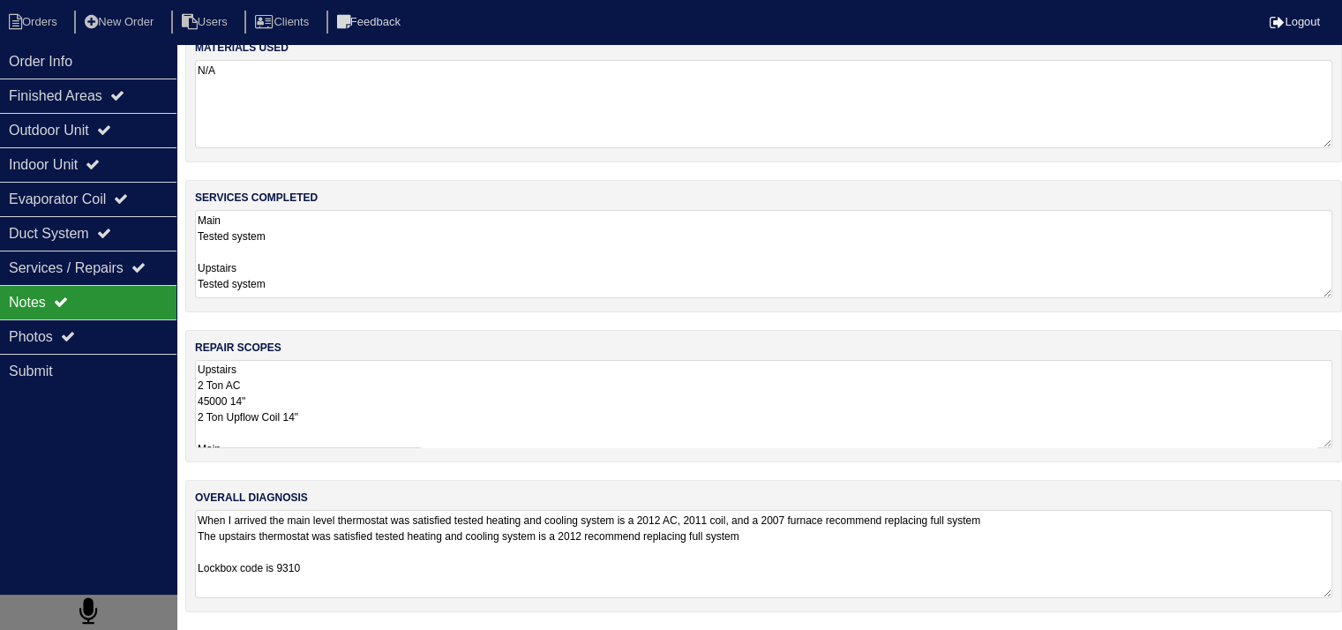
scroll to position [22, 0]
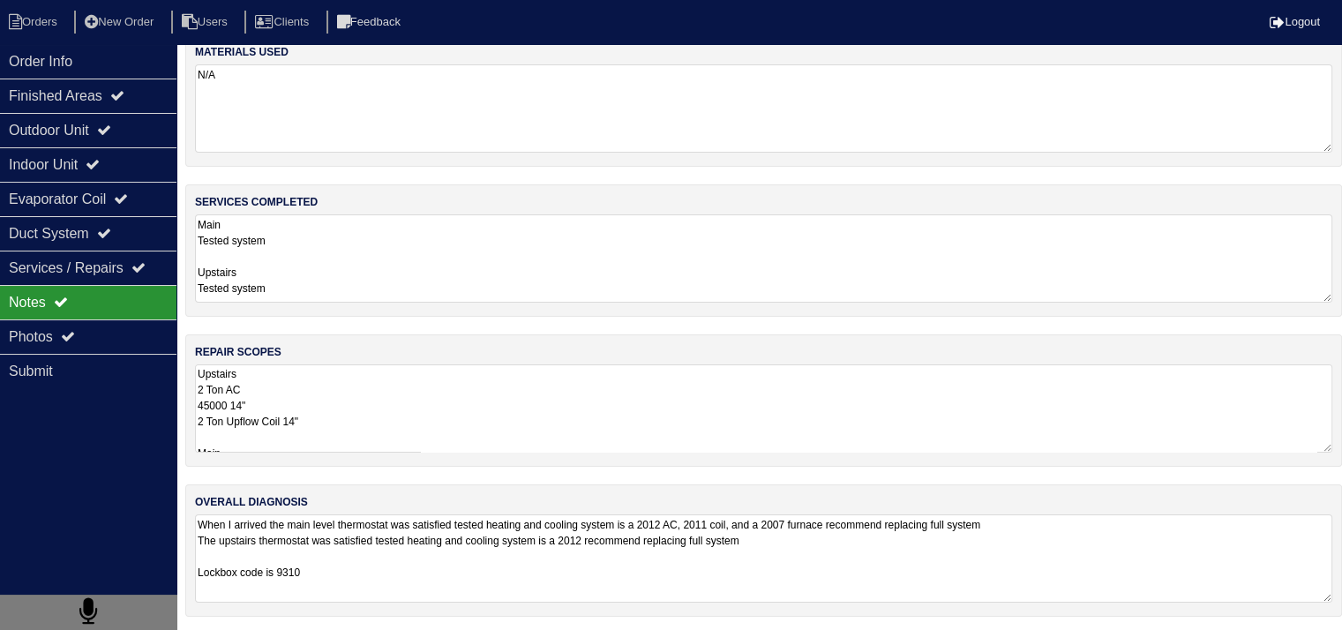
click at [109, 313] on div "Notes" at bounding box center [88, 302] width 176 height 34
click at [346, 534] on textarea "When I arrived the main level thermostat was satisfied tested heating and cooli…" at bounding box center [763, 559] width 1137 height 88
click at [40, 19] on li "Orders" at bounding box center [35, 23] width 71 height 24
select select "15"
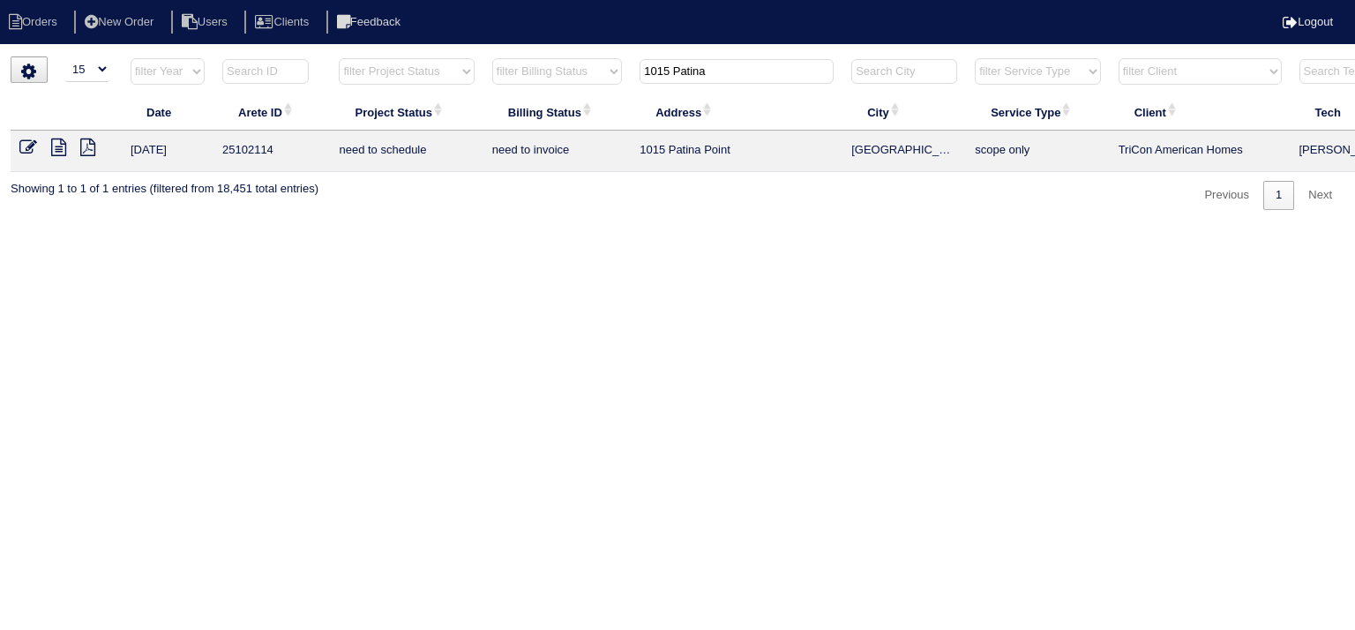
drag, startPoint x: 739, startPoint y: 75, endPoint x: 476, endPoint y: 71, distance: 263.9
click at [476, 71] on tr "filter Year -- Any Year -- 2025 2024 2023 2022 2021 2020 2019 filter Project St…" at bounding box center [775, 75] width 1529 height 36
type input "1800 ced"
click at [58, 147] on icon at bounding box center [58, 148] width 15 height 18
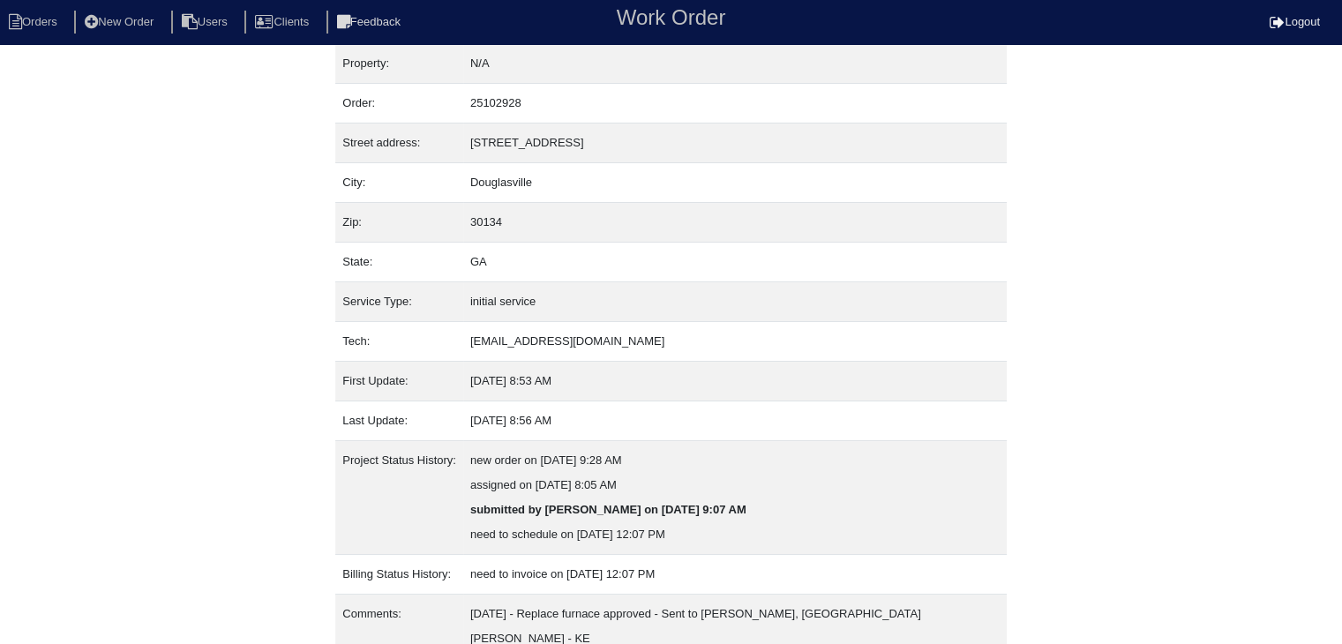
scroll to position [159, 0]
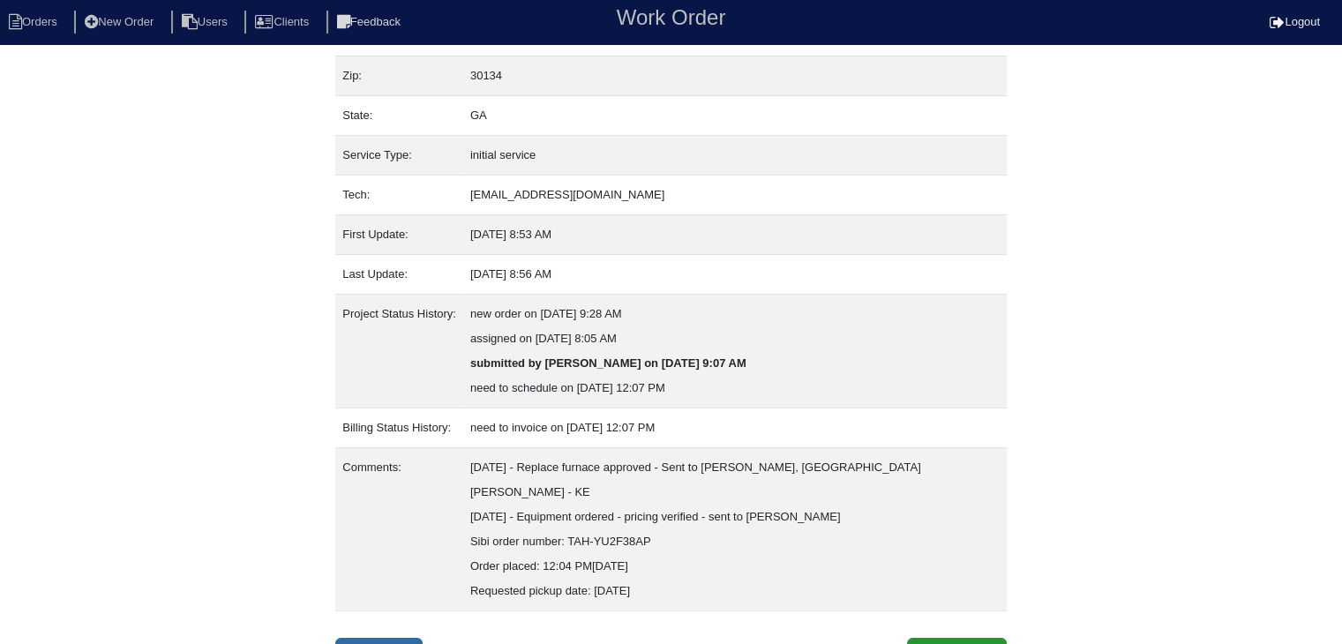
click at [391, 638] on link "Inspection" at bounding box center [378, 655] width 87 height 34
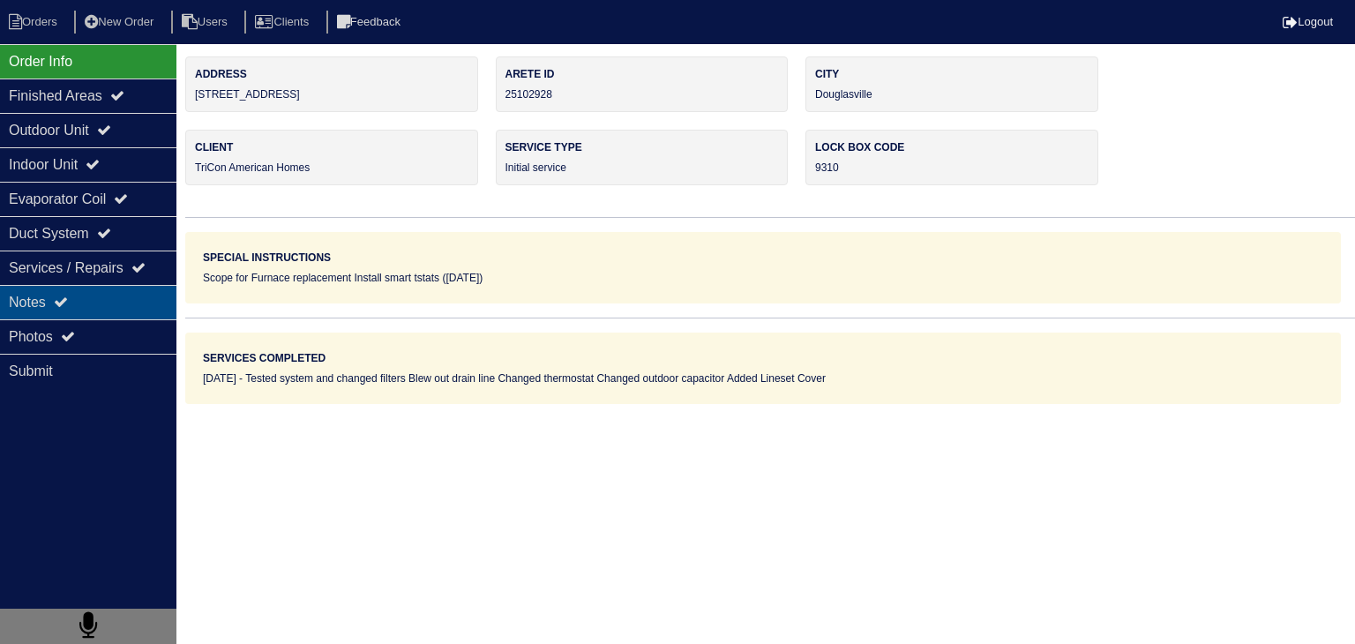
click at [121, 308] on div "Notes" at bounding box center [88, 302] width 176 height 34
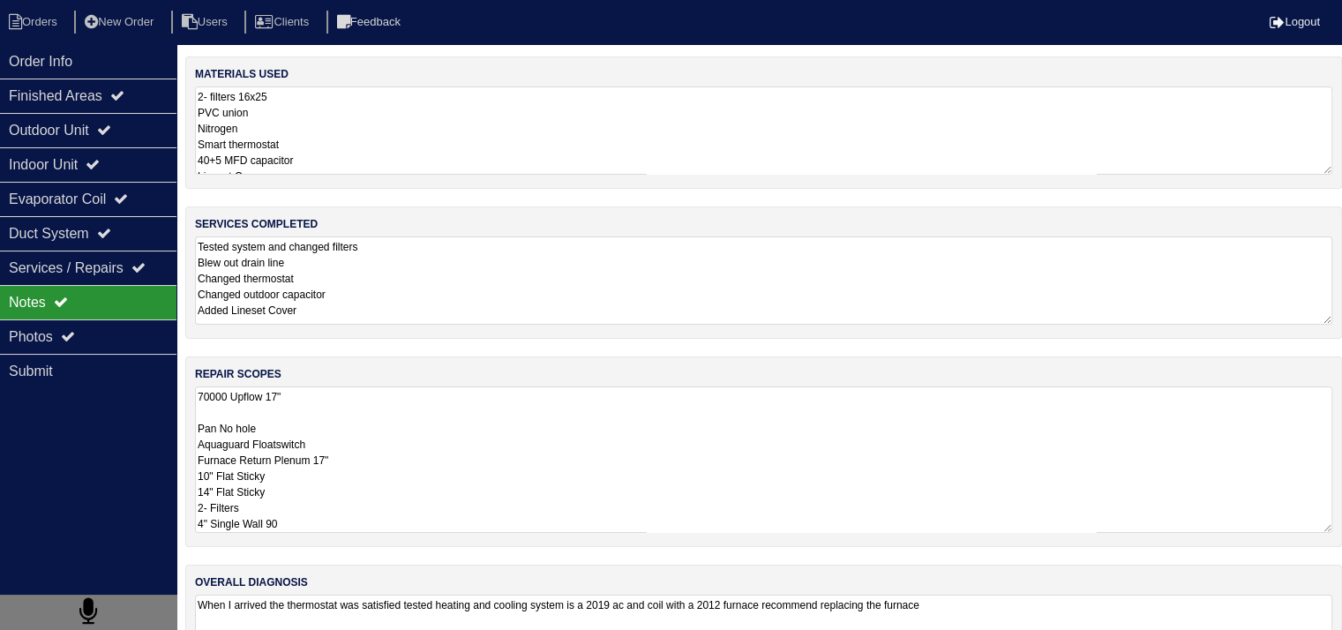
scroll to position [1, 0]
drag, startPoint x: 197, startPoint y: 396, endPoint x: 332, endPoint y: 536, distance: 194.7
click at [332, 536] on div "repair scopes 70000 Upflow 17" Pan No hole Aquaguard Floatswitch Furnace Return…" at bounding box center [763, 451] width 1157 height 191
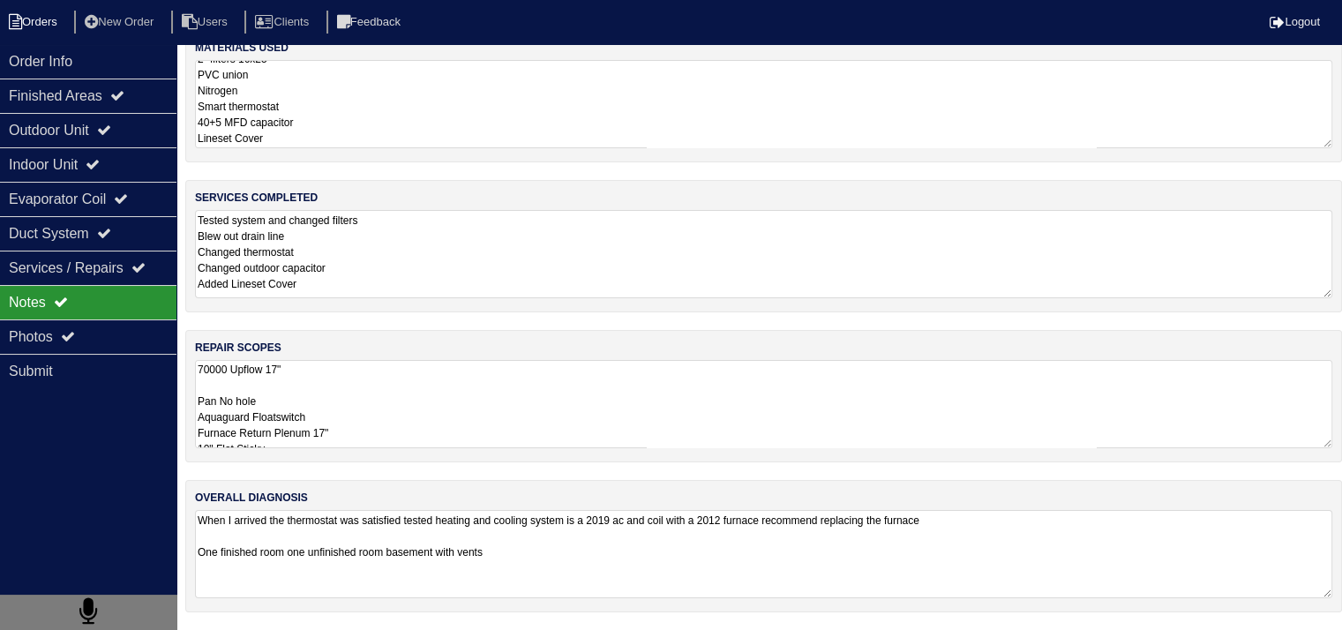
scroll to position [22, 0]
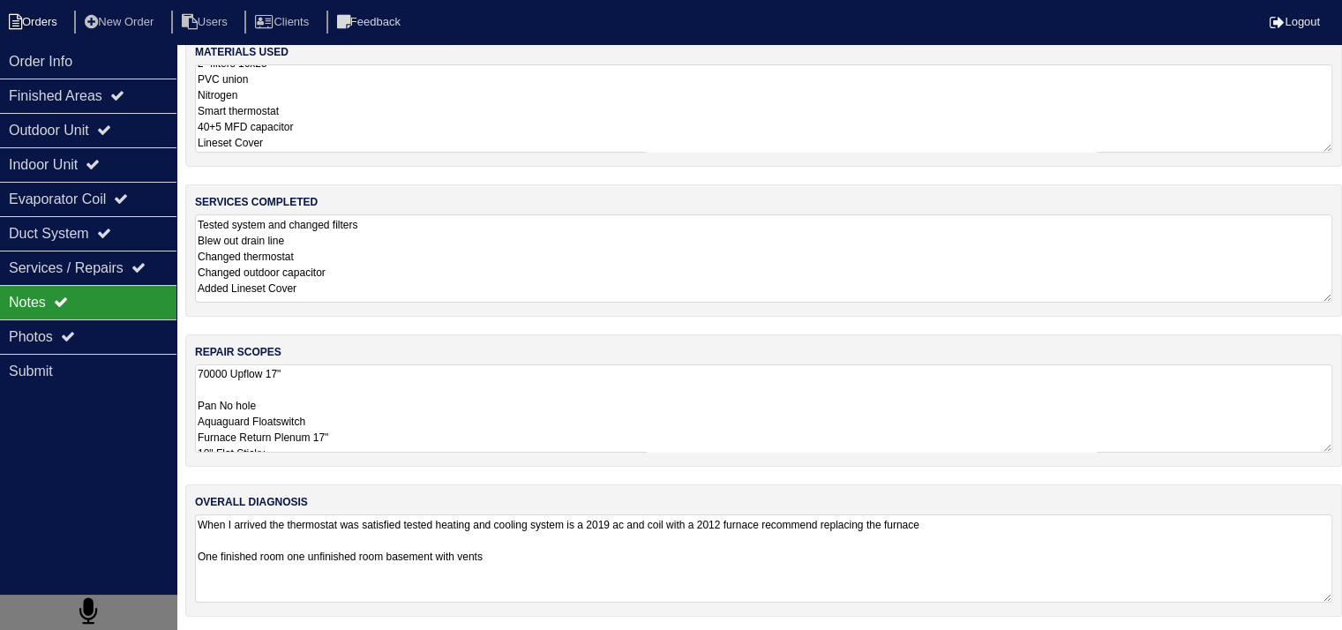
click at [43, 11] on li "Orders" at bounding box center [35, 23] width 71 height 24
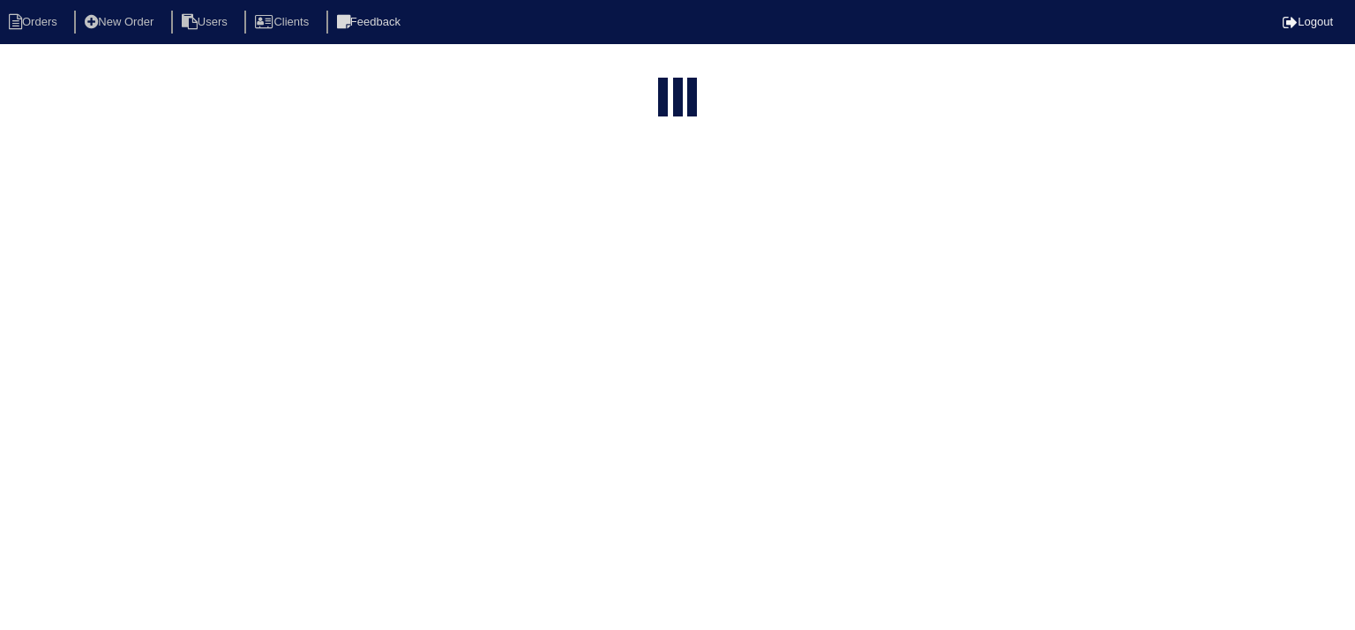
select select "15"
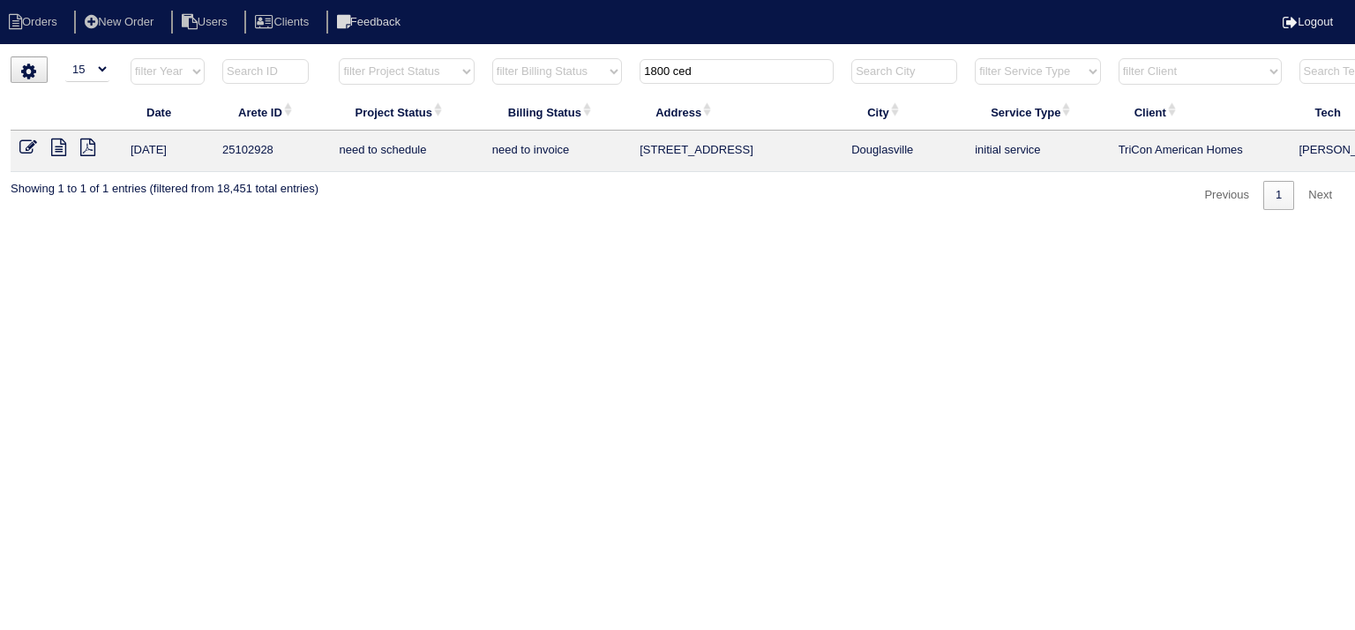
click at [732, 75] on input "1800 ced" at bounding box center [737, 71] width 194 height 25
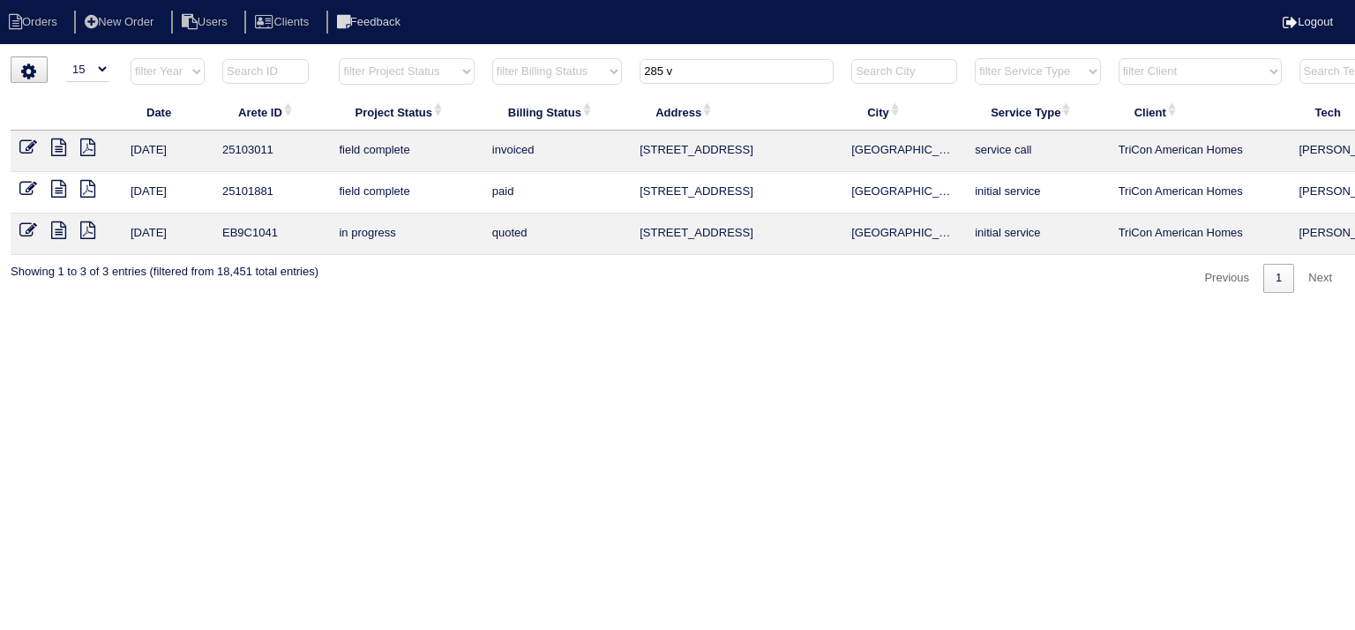
type input "285 v"
click at [60, 147] on icon at bounding box center [58, 148] width 15 height 18
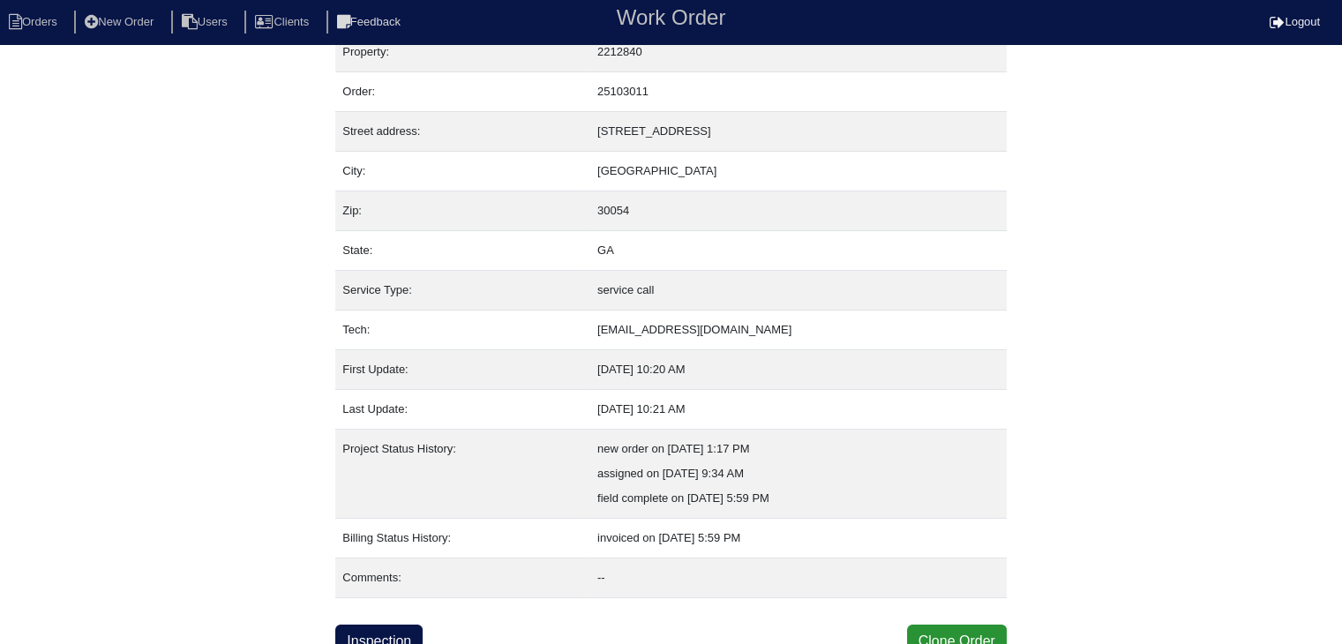
scroll to position [35, 0]
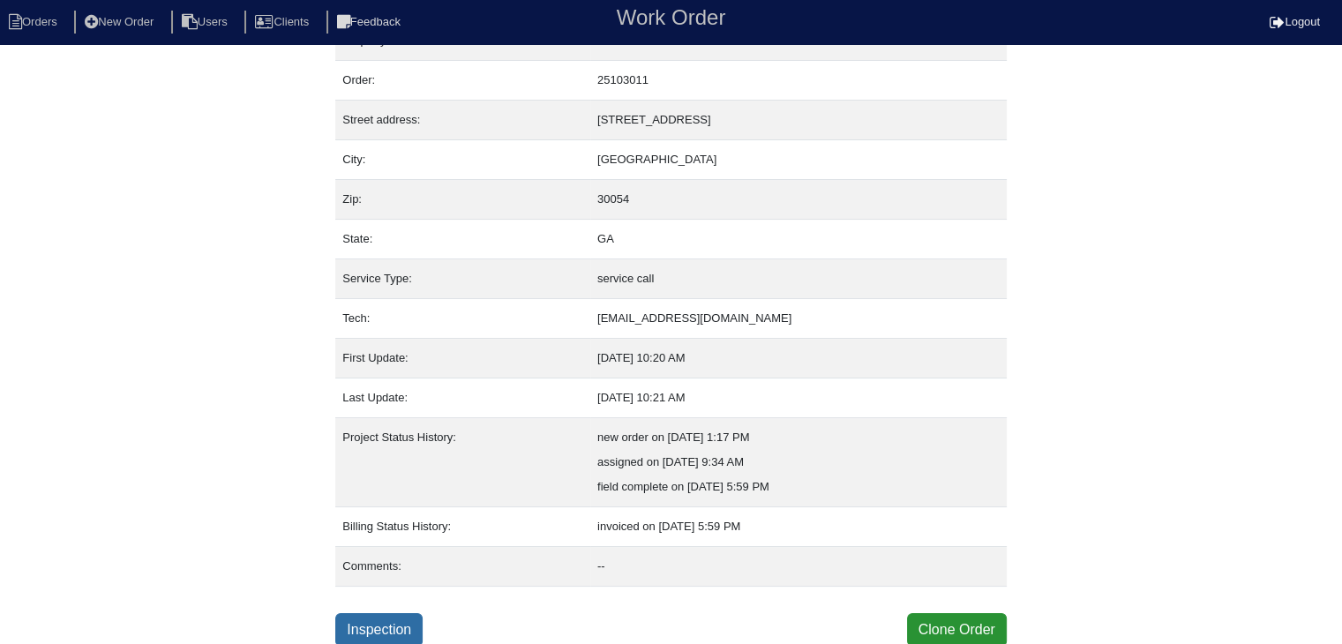
click at [360, 613] on link "Inspection" at bounding box center [378, 630] width 87 height 34
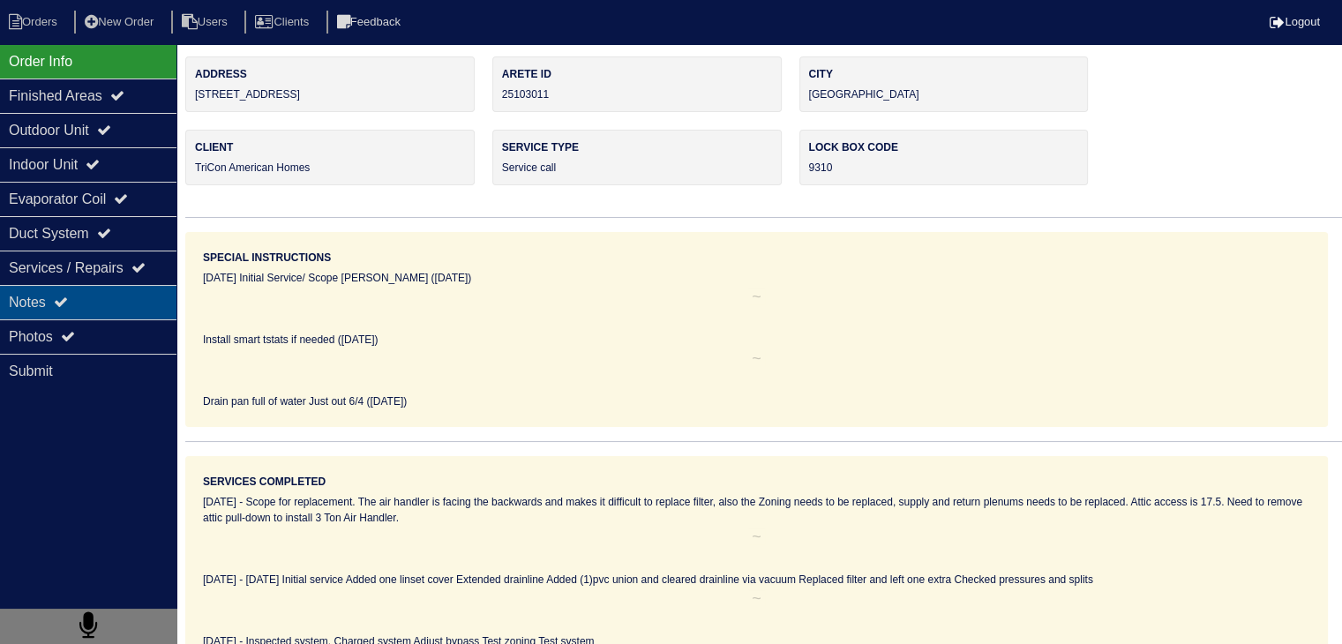
click at [94, 296] on div "Notes" at bounding box center [88, 302] width 176 height 34
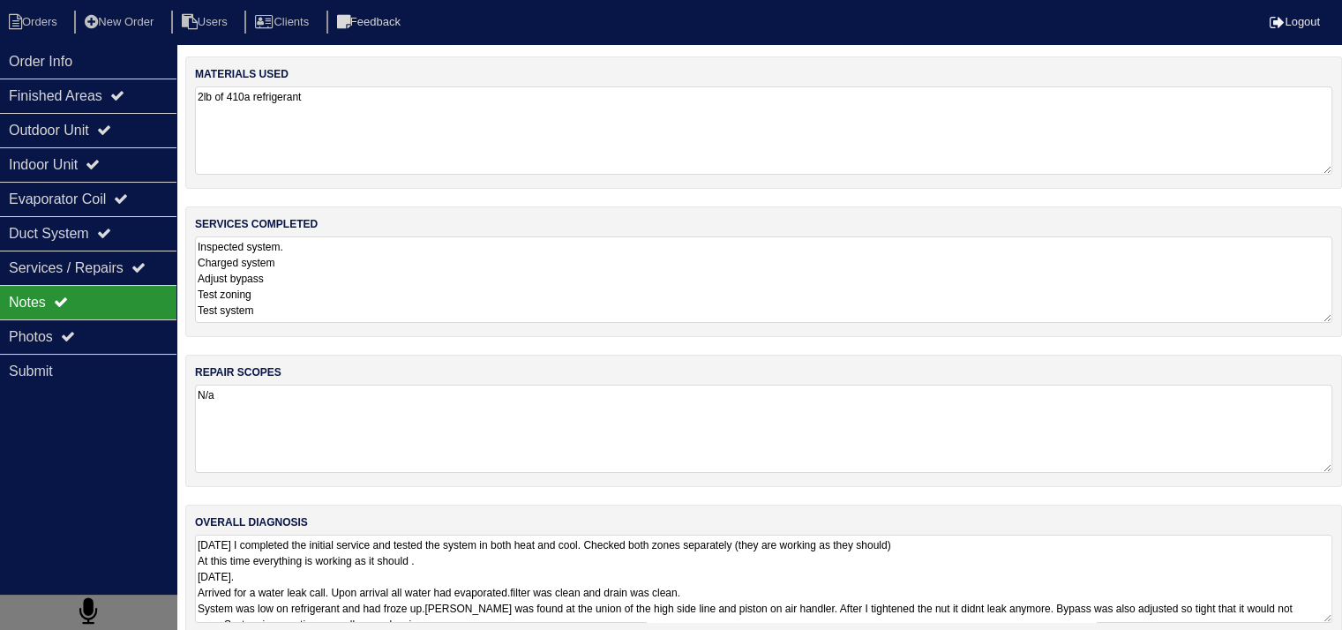
click at [466, 288] on textarea "Inspected system. Charged system Adjust bypass Test zoning Test system" at bounding box center [763, 279] width 1137 height 86
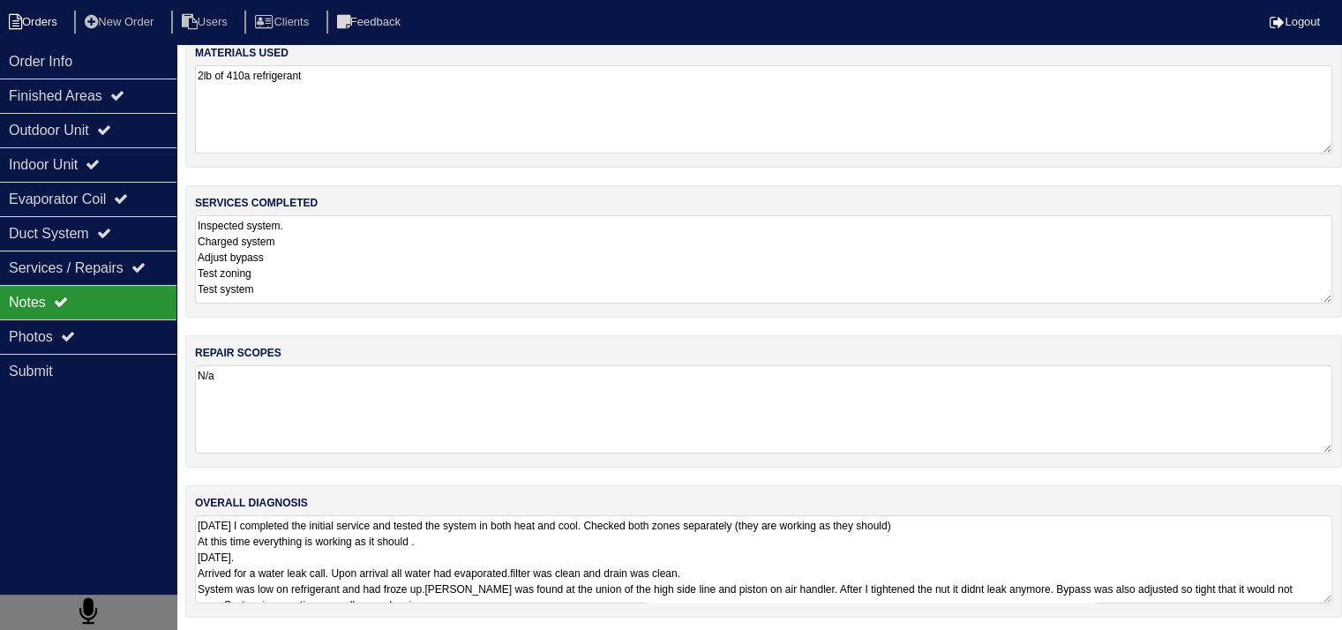
click at [35, 13] on li "Orders" at bounding box center [35, 23] width 71 height 24
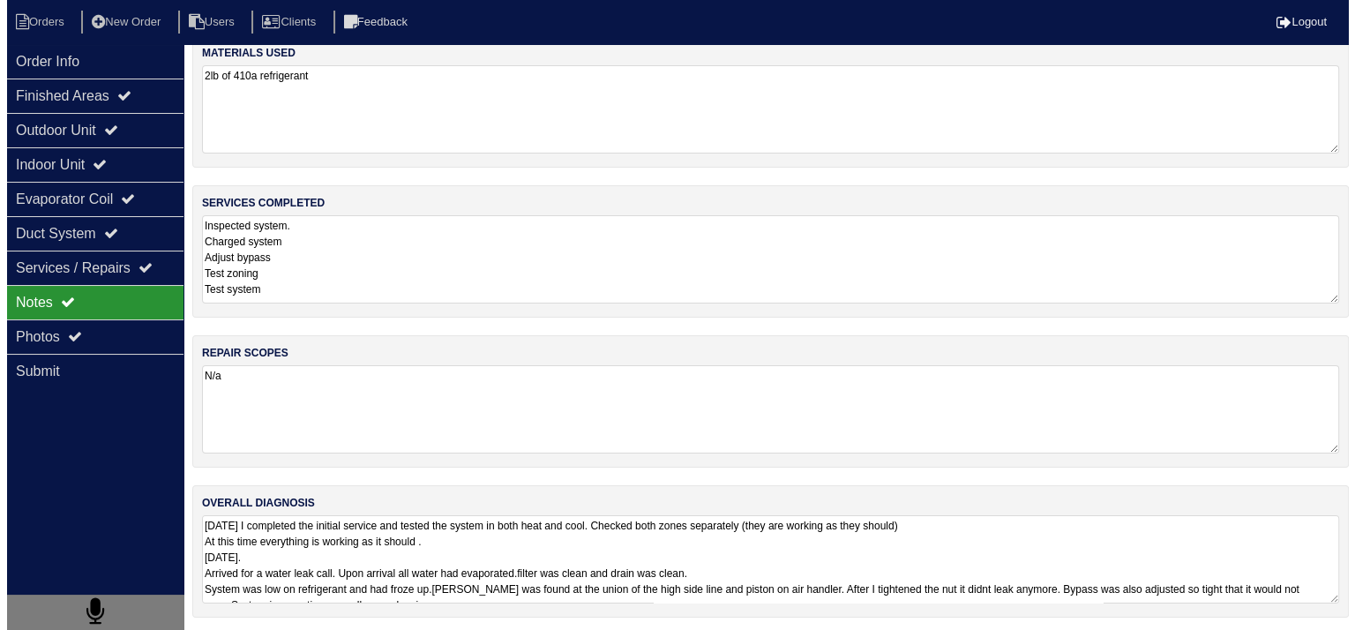
select select "15"
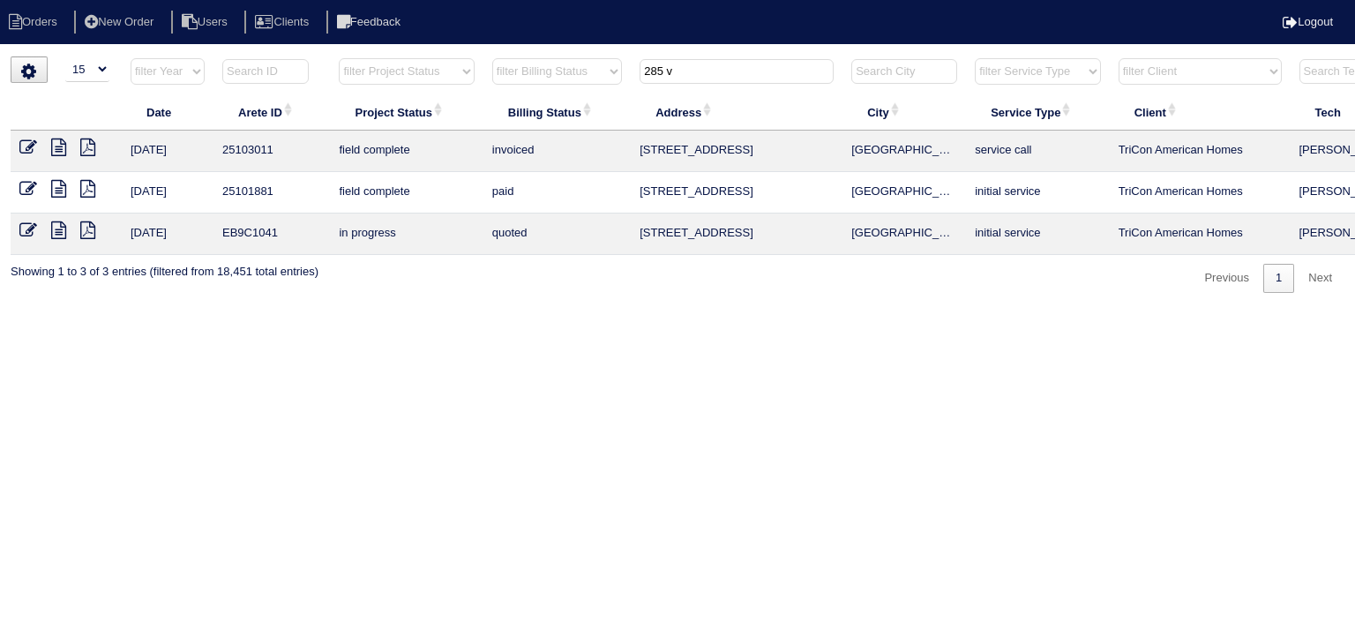
drag, startPoint x: 695, startPoint y: 71, endPoint x: 459, endPoint y: 60, distance: 236.8
click at [459, 60] on tr "filter Year -- Any Year -- 2025 2024 2023 2022 2021 2020 2019 filter Project St…" at bounding box center [775, 75] width 1529 height 36
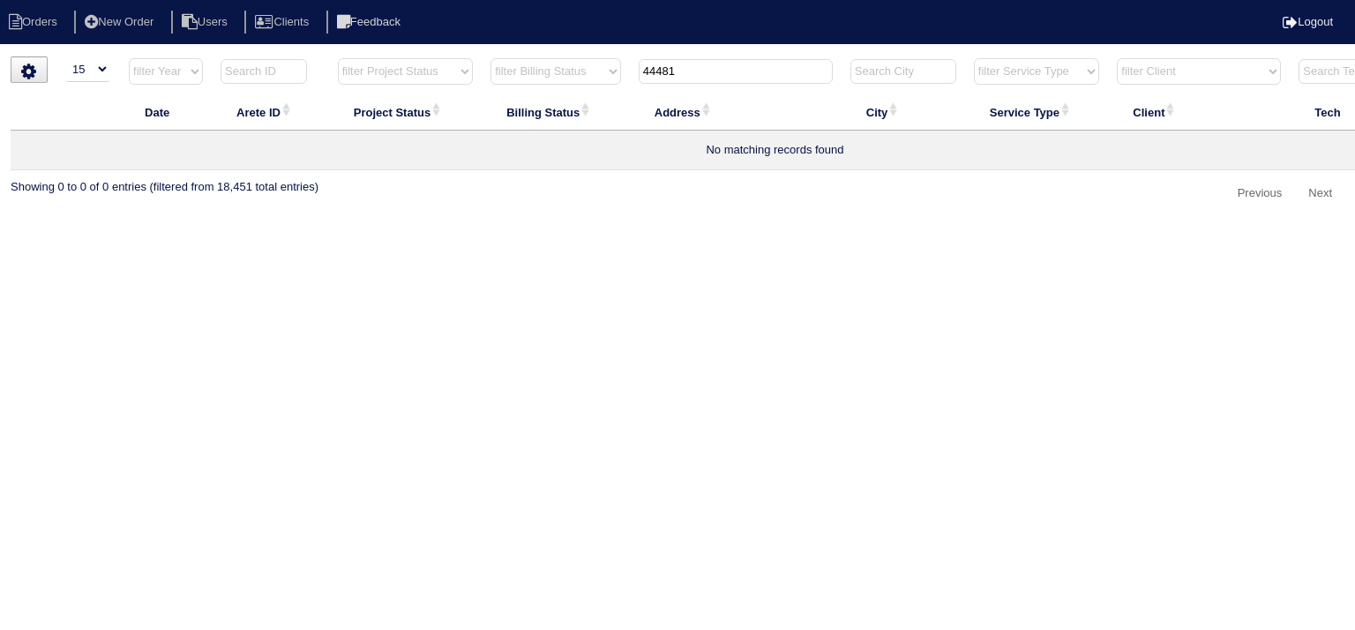
click at [652, 70] on input "44481" at bounding box center [736, 71] width 194 height 25
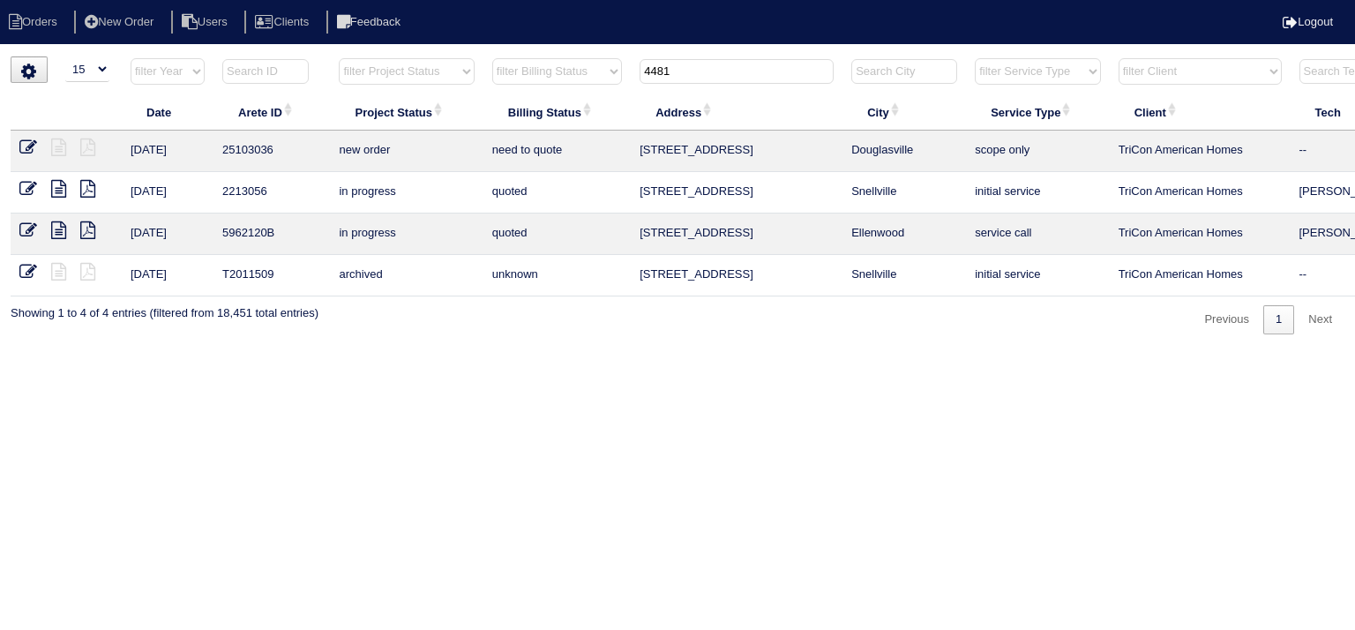
drag, startPoint x: 693, startPoint y: 65, endPoint x: 450, endPoint y: 58, distance: 242.8
click at [450, 58] on tr "filter Year -- Any Year -- 2025 2024 2023 2022 2021 2020 2019 filter Project St…" at bounding box center [775, 75] width 1529 height 36
click at [705, 75] on input "2996 ab" at bounding box center [737, 71] width 194 height 25
click at [705, 74] on input "2996 ab" at bounding box center [737, 71] width 194 height 25
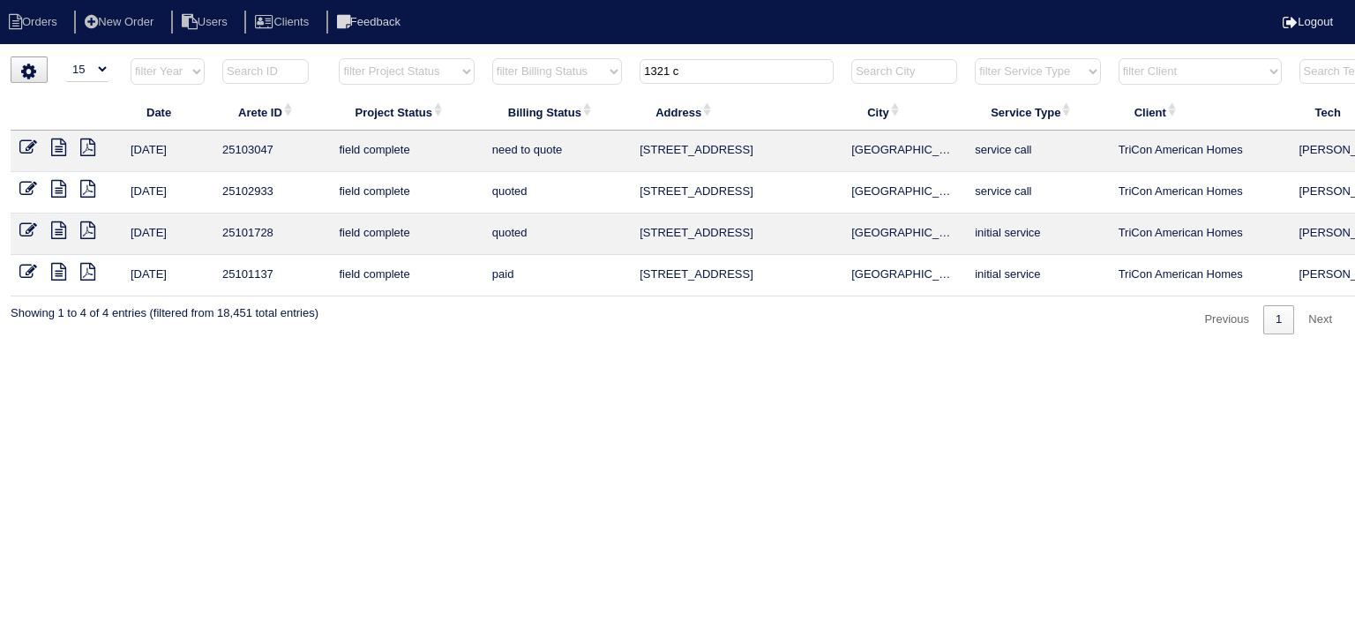
type input "1321 c"
click at [59, 142] on icon at bounding box center [58, 148] width 15 height 18
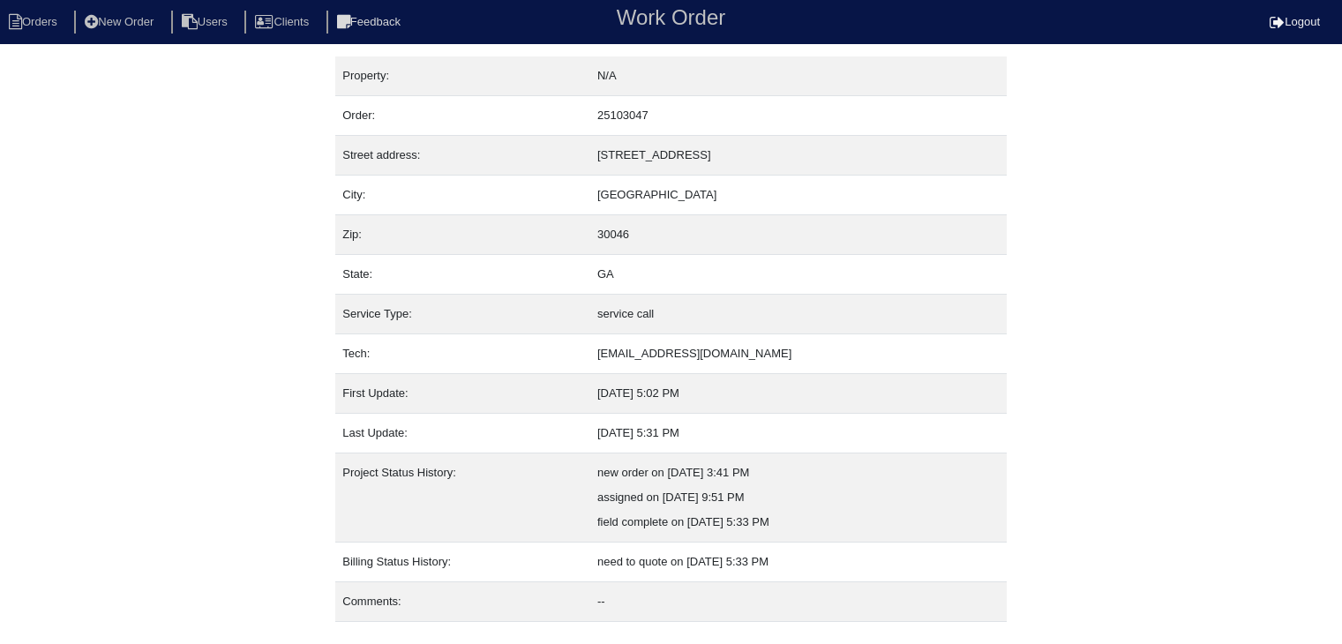
scroll to position [35, 0]
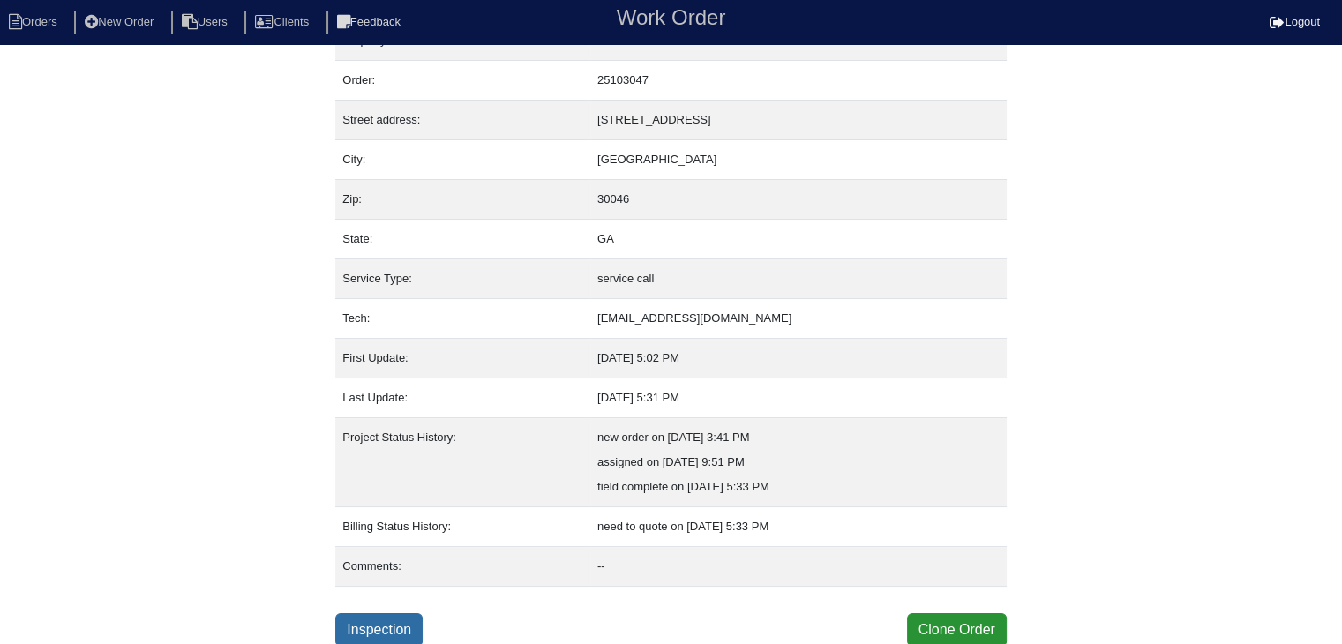
click at [370, 630] on link "Inspection" at bounding box center [378, 630] width 87 height 34
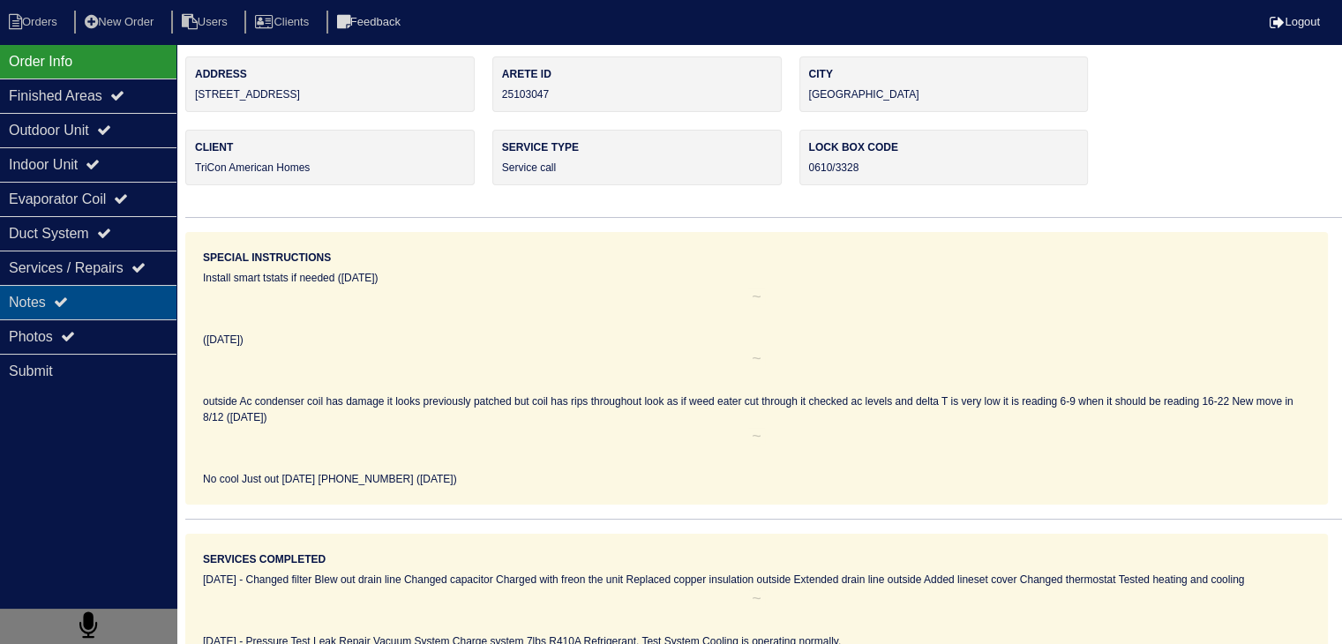
click at [132, 304] on div "Notes" at bounding box center [88, 302] width 176 height 34
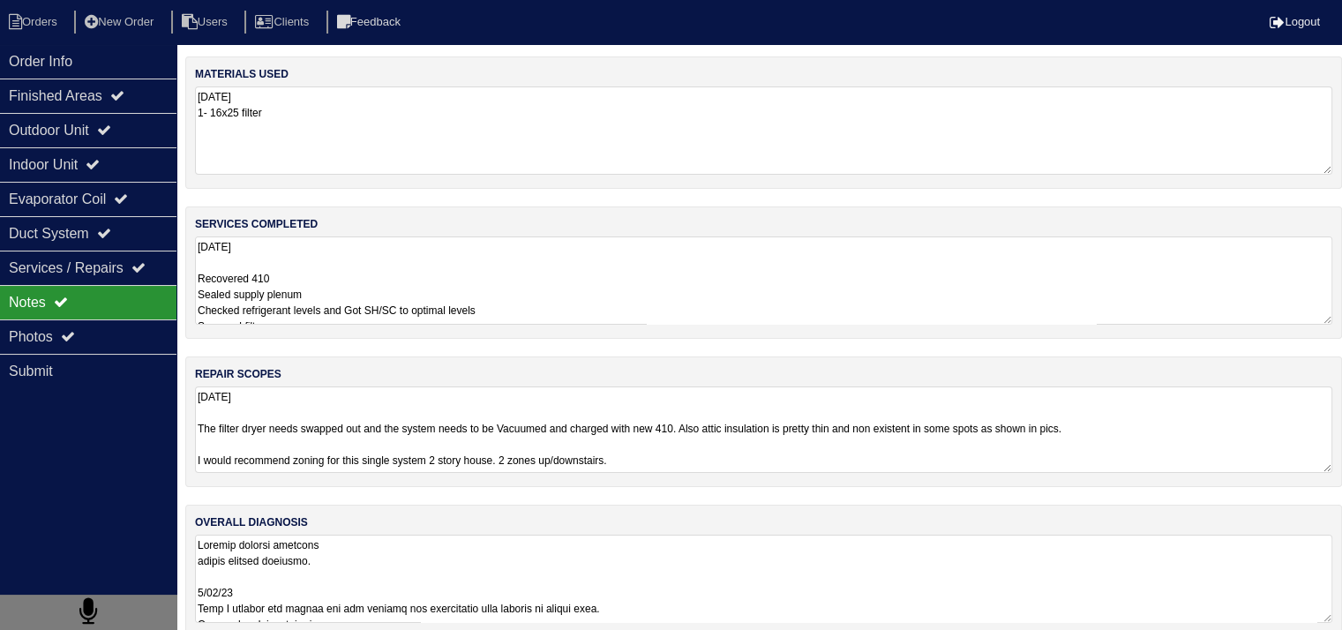
click at [326, 431] on textarea "[DATE] The filter dryer needs swapped out and the system needs to be Vacuumed a…" at bounding box center [763, 429] width 1137 height 86
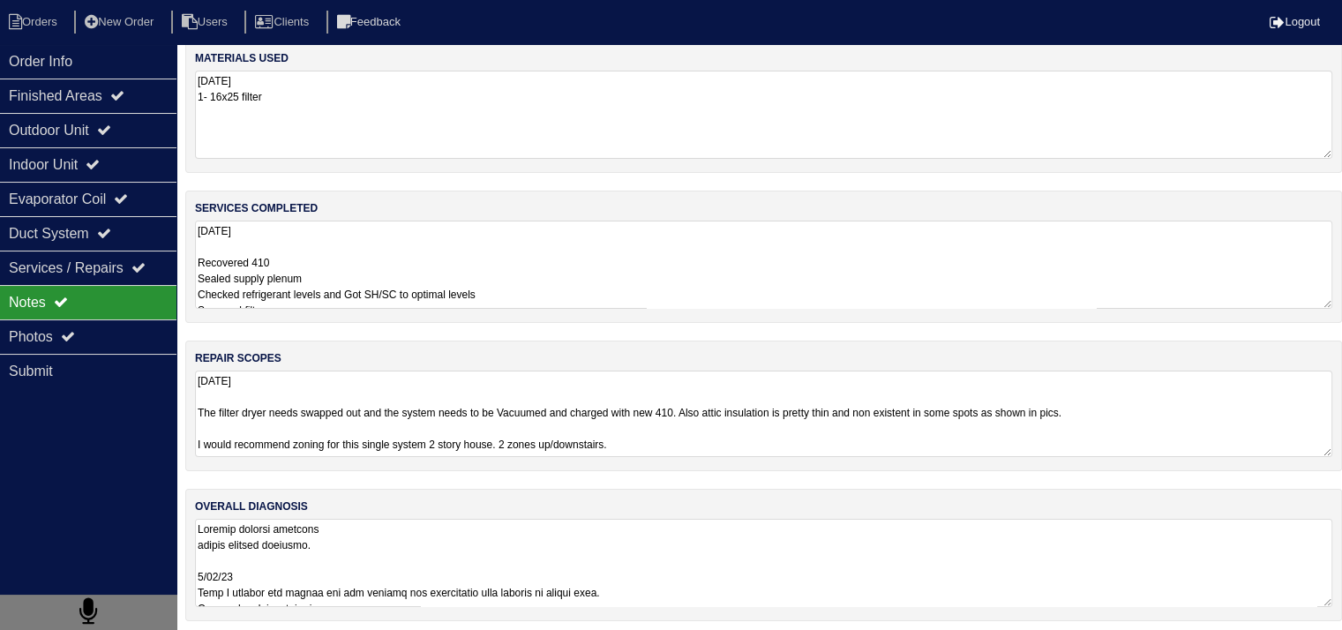
scroll to position [21, 0]
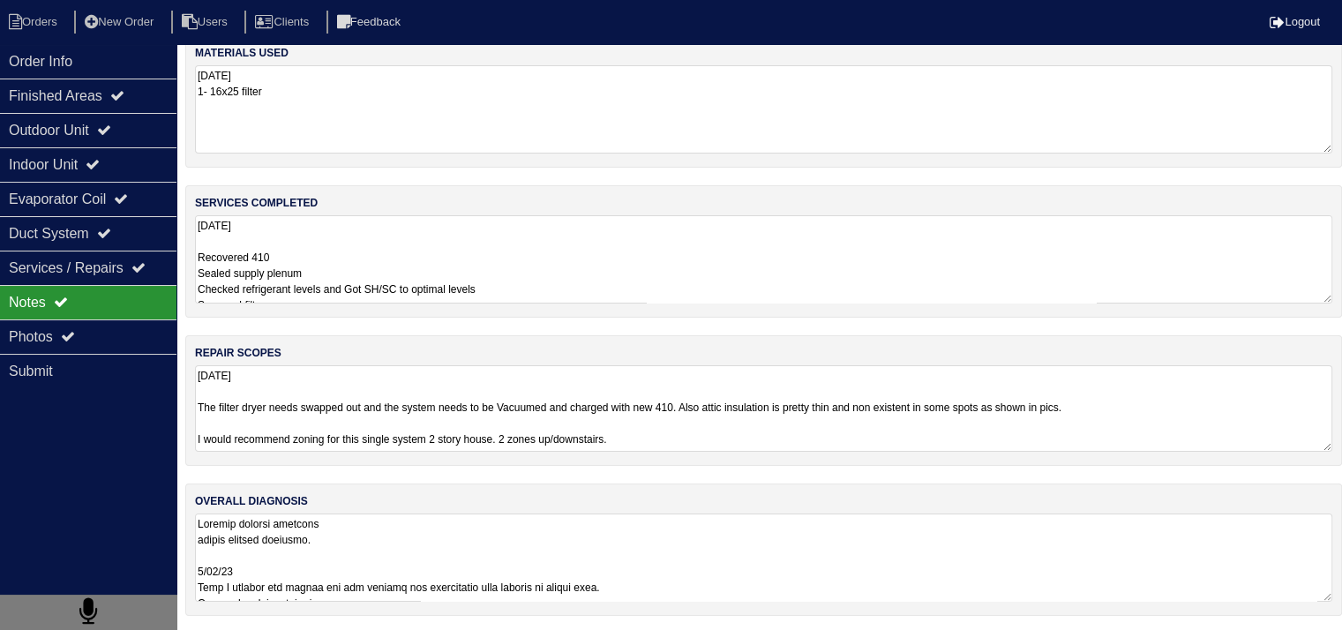
click at [384, 533] on textarea at bounding box center [763, 558] width 1137 height 88
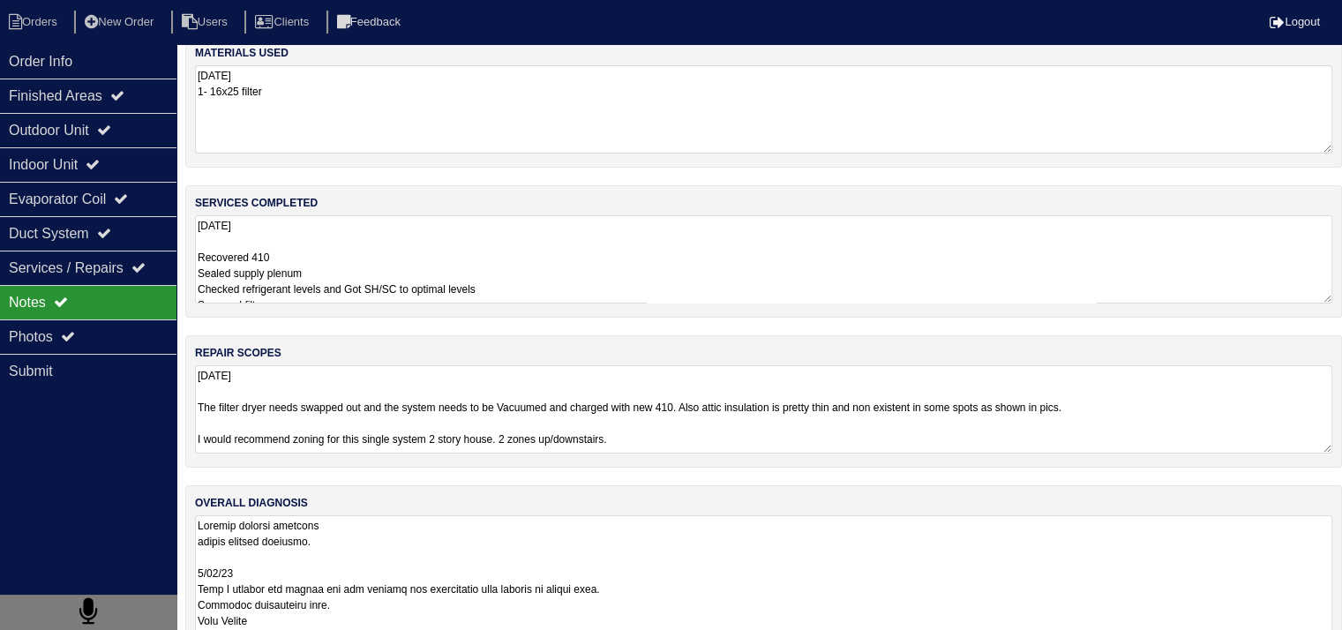
scroll to position [1, 0]
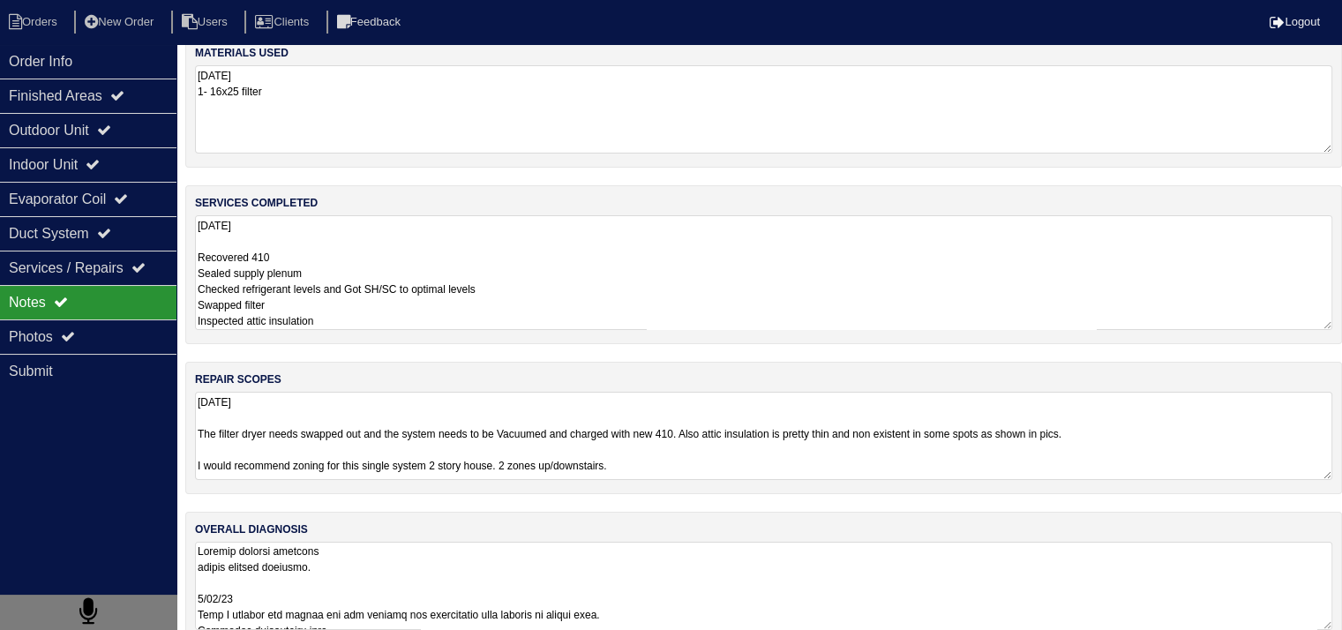
click at [374, 259] on textarea "[DATE] Recovered 410 Sealed supply plenum Checked refrigerant levels and Got SH…" at bounding box center [763, 272] width 1137 height 115
